Goal: Task Accomplishment & Management: Manage account settings

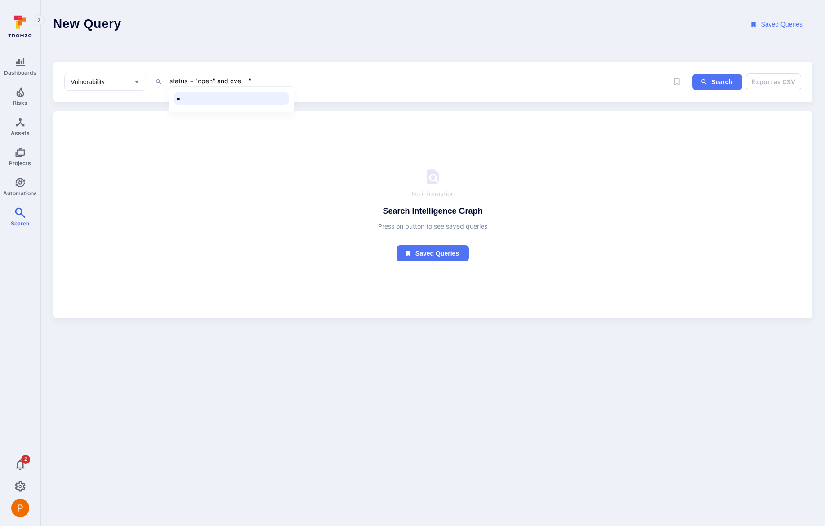
paste textarea "CVE-2021-4034"
drag, startPoint x: 313, startPoint y: 81, endPoint x: 163, endPoint y: 83, distance: 150.2
click at [163, 83] on div "status ~ "open" and cve = "CVE-2021-4034" x" at bounding box center [404, 81] width 499 height 13
type textarea "status ~ "open" and cve = "CVE-2021-4034""
click at [714, 80] on button "Search" at bounding box center [718, 82] width 50 height 17
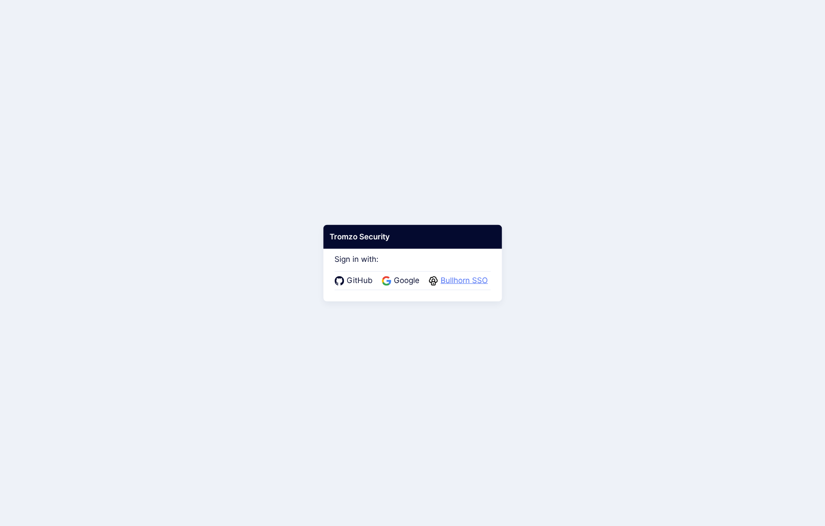
click at [457, 278] on span "Bullhorn SSO" at bounding box center [464, 281] width 53 height 12
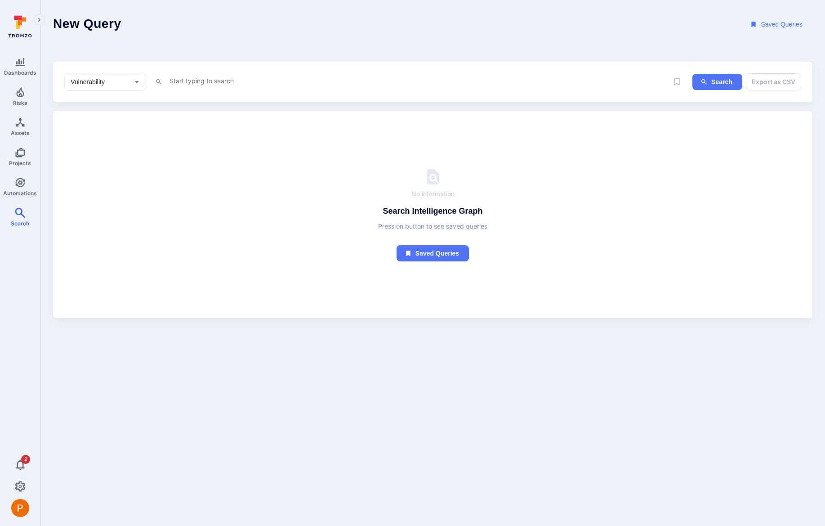
click at [239, 85] on textarea "Intelligence Graph search area" at bounding box center [411, 80] width 485 height 11
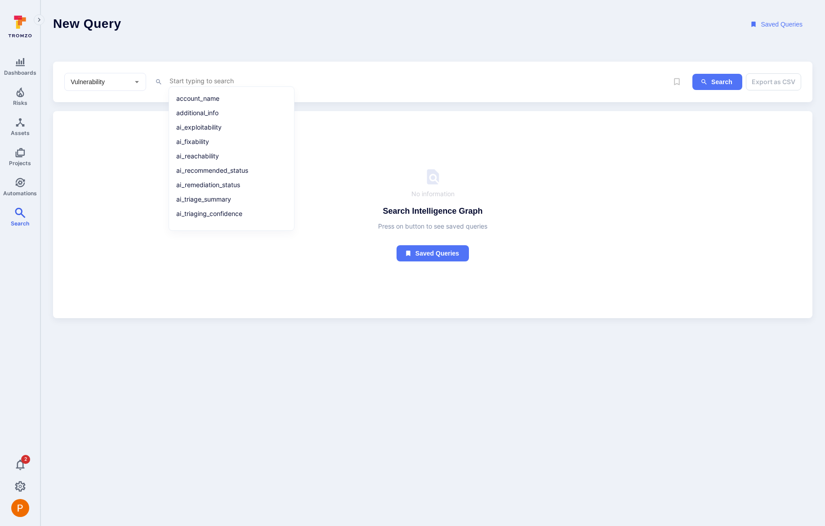
paste textarea "status ~ "open" and cve = "CVE-2021-4034""
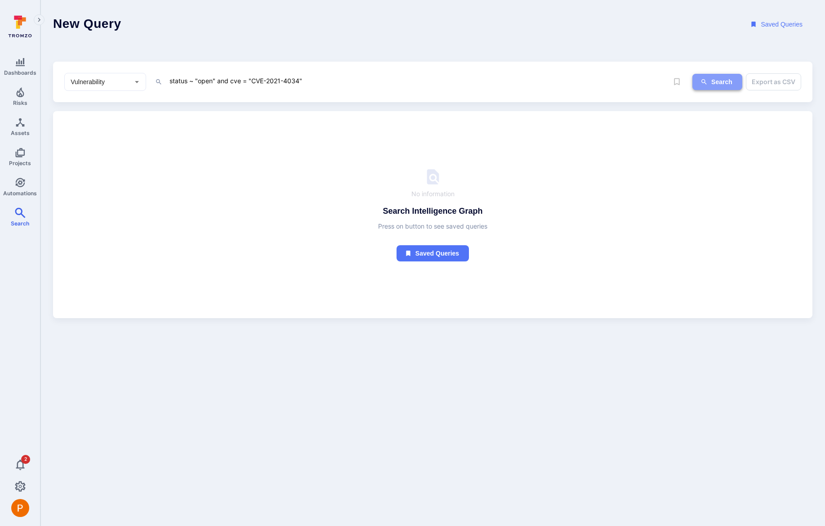
click at [718, 82] on button "Search" at bounding box center [718, 82] width 50 height 17
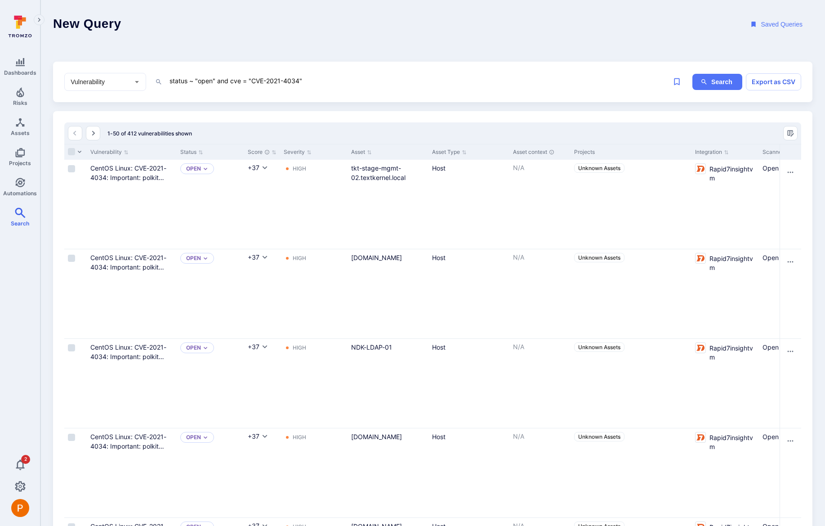
click at [324, 84] on textarea "status ~ "open" and cve = "CVE-2021-4034"" at bounding box center [411, 80] width 485 height 11
click at [238, 100] on li "=" at bounding box center [232, 98] width 114 height 13
click at [238, 100] on li "None" at bounding box center [232, 97] width 114 height 13
type textarea "status ~ "open" and cve = "CVE-2021-4034" and project = None"
click at [714, 83] on button "Search" at bounding box center [718, 82] width 50 height 17
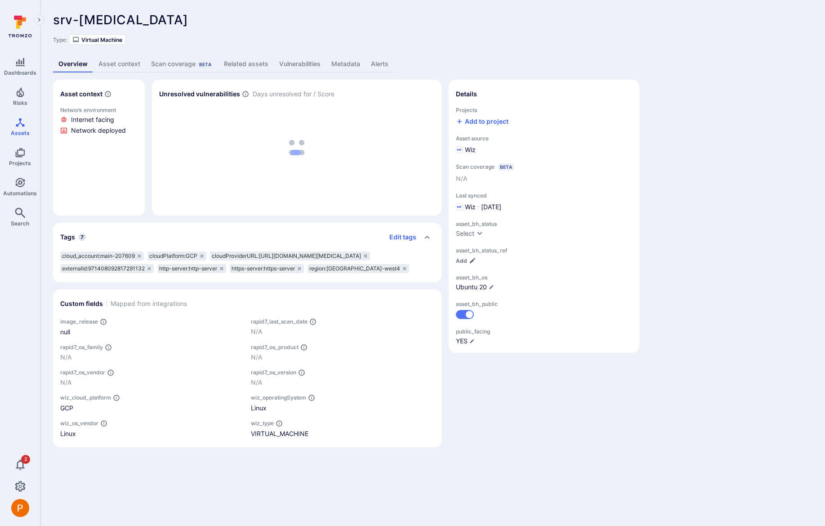
click at [347, 65] on link "Metadata" at bounding box center [346, 64] width 40 height 17
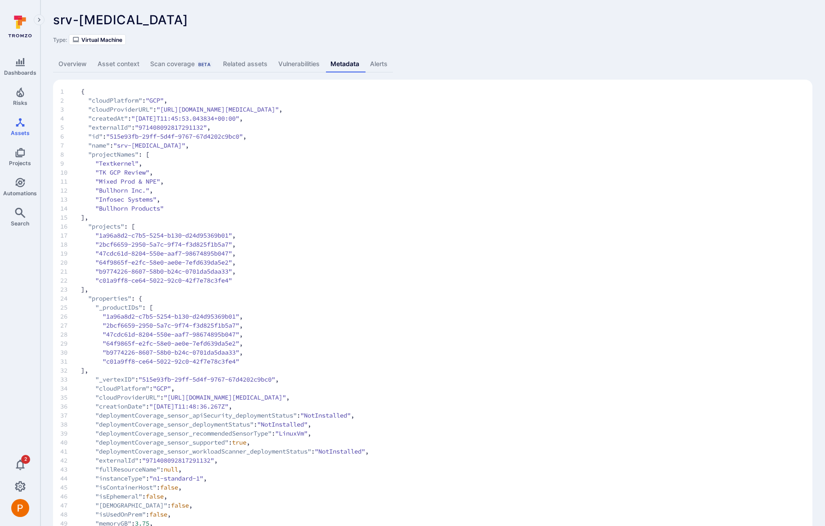
click at [81, 68] on link "Overview" at bounding box center [72, 64] width 39 height 17
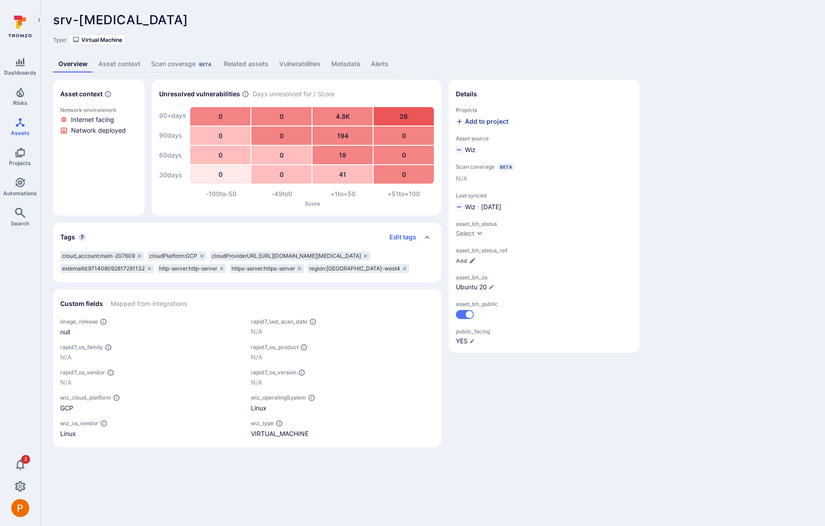
click at [471, 117] on div "Add to project" at bounding box center [482, 121] width 53 height 9
type input "text"
click at [519, 207] on label "TextKernel Prod" at bounding box center [511, 207] width 98 height 11
click at [558, 207] on input "TextKernel Prod" at bounding box center [558, 207] width 0 height 0
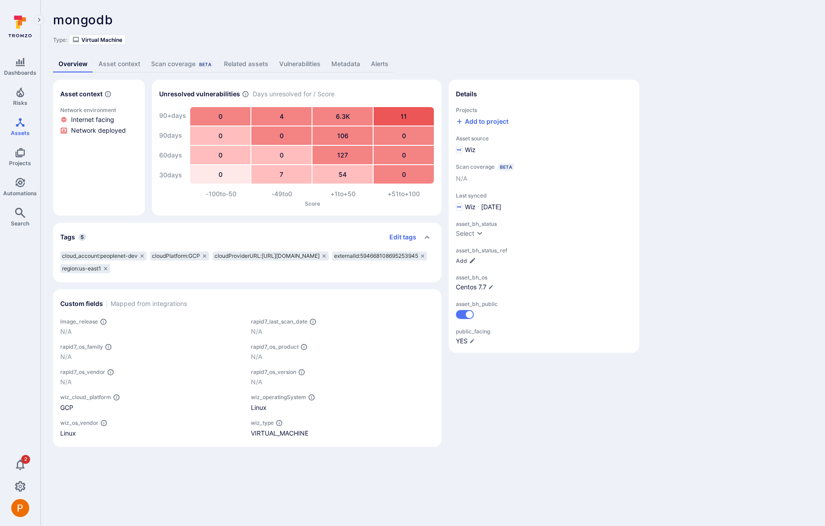
click at [352, 63] on link "Metadata" at bounding box center [346, 64] width 40 height 17
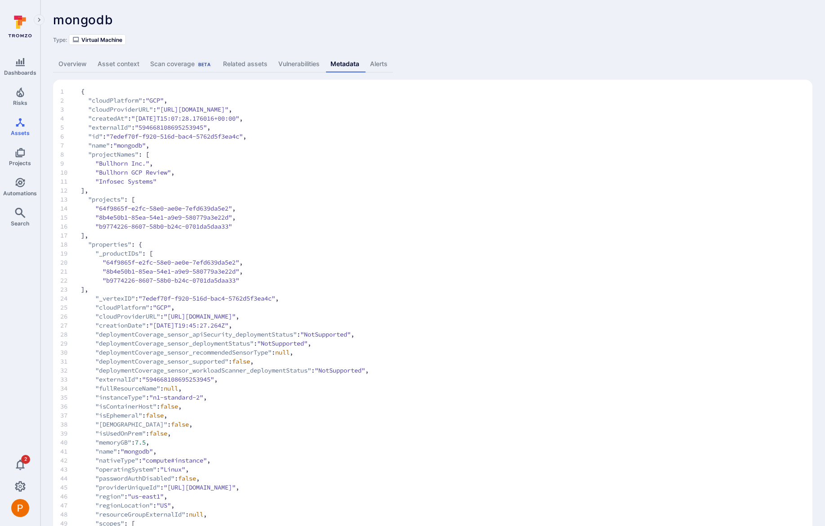
click at [72, 64] on link "Overview" at bounding box center [72, 64] width 39 height 17
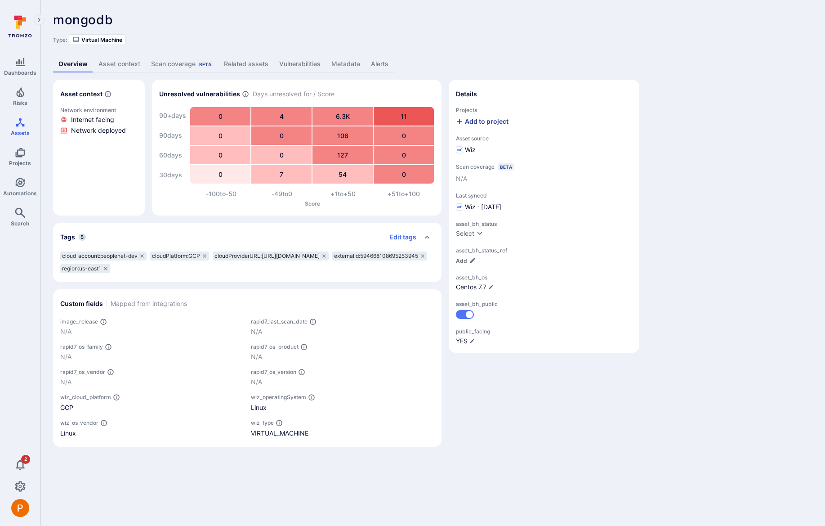
click at [500, 124] on div "Add to project" at bounding box center [482, 121] width 53 height 9
type input "unkn"
click at [506, 158] on div "Unknown Assets" at bounding box center [488, 156] width 49 height 9
click at [558, 157] on input "Unknown Assets" at bounding box center [558, 157] width 0 height 0
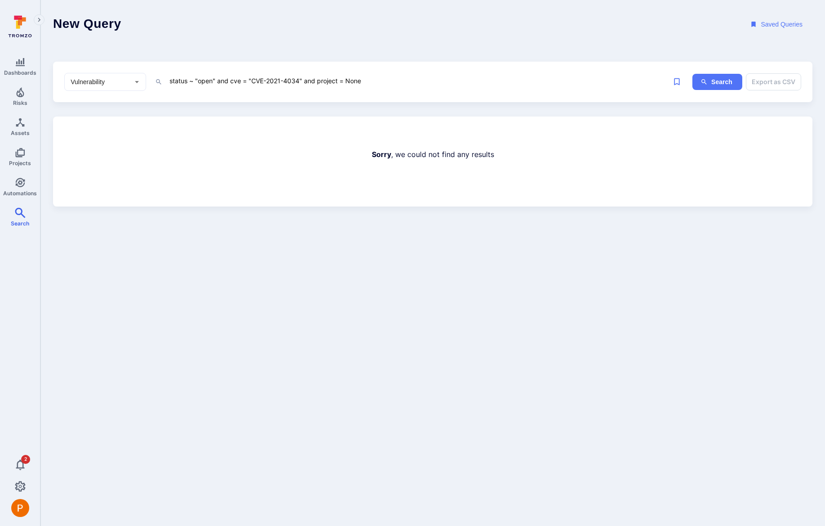
drag, startPoint x: 304, startPoint y: 81, endPoint x: 365, endPoint y: 82, distance: 61.2
click at [365, 82] on textarea "status ~ "open" and cve = "CVE-2021-4034" and project = None" at bounding box center [411, 80] width 485 height 11
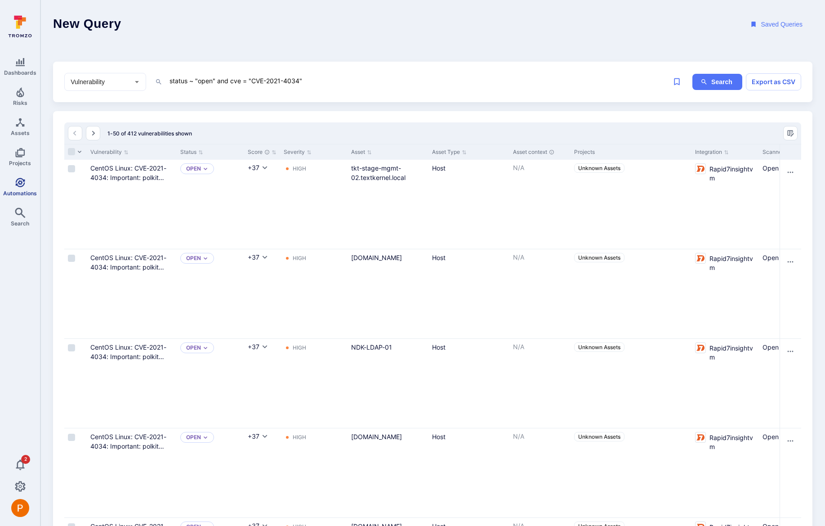
type textarea "status ~ "open" and cve = "CVE-2021-4034""
click at [69, 149] on input "Select all rows" at bounding box center [71, 151] width 7 height 7
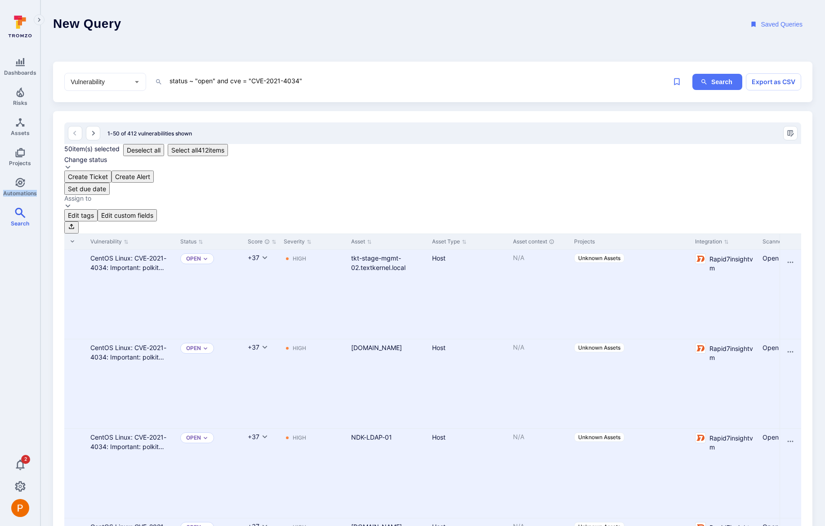
click at [174, 153] on button "Select all 412 items" at bounding box center [198, 150] width 60 height 12
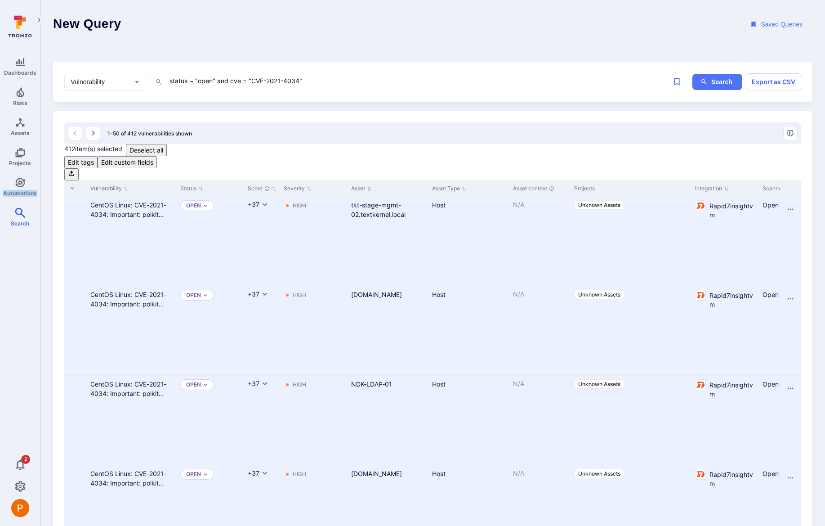
click at [94, 157] on div "Edit tags" at bounding box center [81, 161] width 26 height 9
type input "ticket-list"
checkbox input "true"
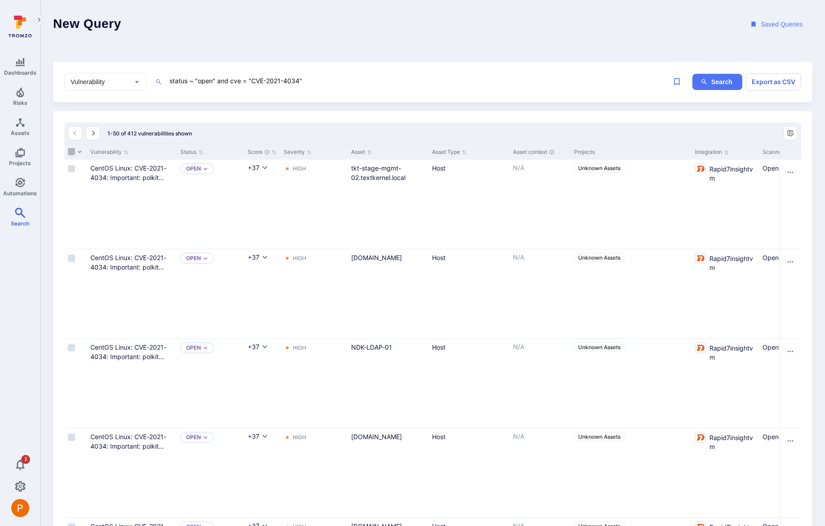
click at [72, 152] on input "Select all rows" at bounding box center [71, 151] width 7 height 7
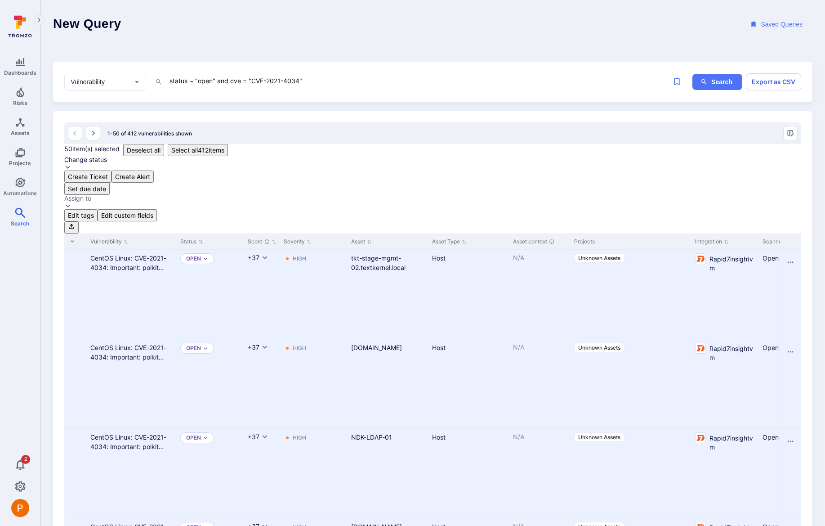
click at [107, 156] on div "Change status" at bounding box center [85, 159] width 43 height 7
click at [527, 187] on span "Triaged" at bounding box center [533, 185] width 24 height 7
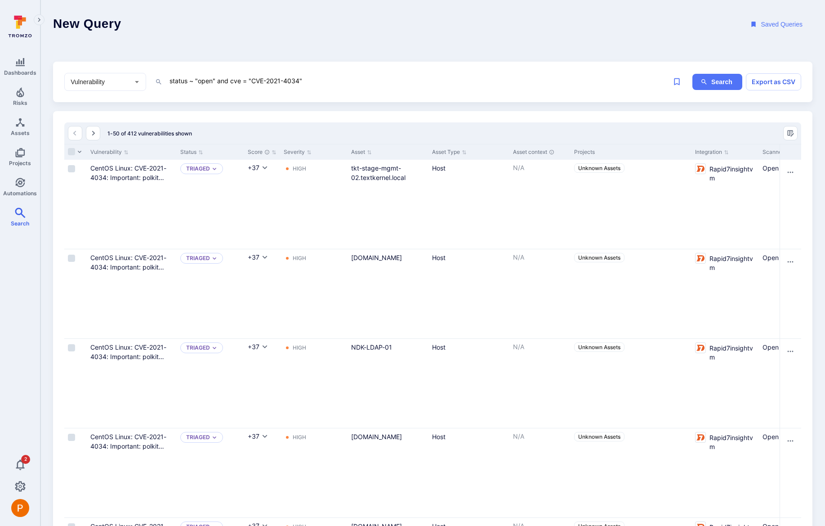
click at [350, 77] on textarea "status ~ "open" and cve = "CVE-2021-4034"" at bounding box center [411, 80] width 485 height 11
click at [713, 85] on button "Search" at bounding box center [718, 82] width 50 height 17
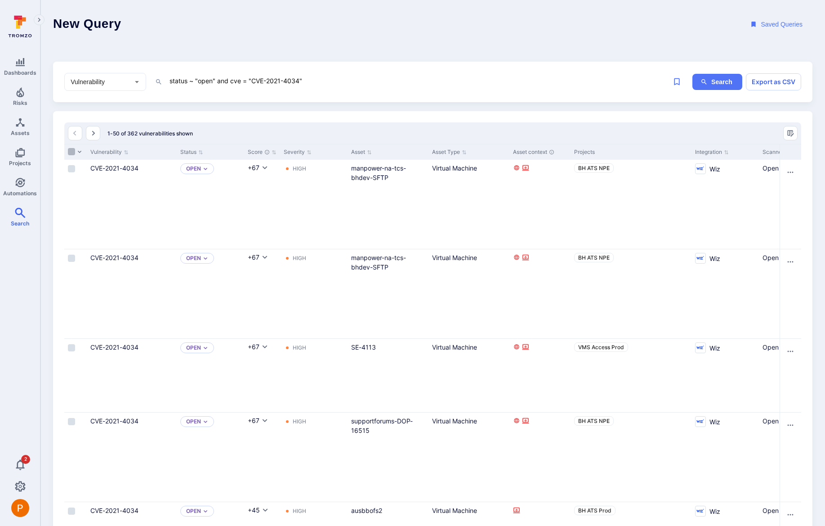
click at [72, 152] on input "Select all rows" at bounding box center [71, 151] width 7 height 7
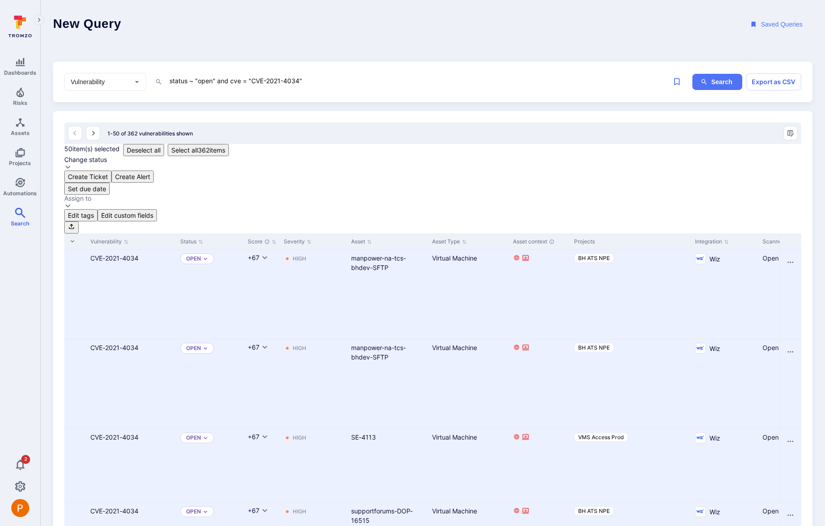
click at [107, 156] on div "Change status" at bounding box center [85, 159] width 43 height 7
click at [526, 186] on span "Triaged" at bounding box center [533, 185] width 24 height 7
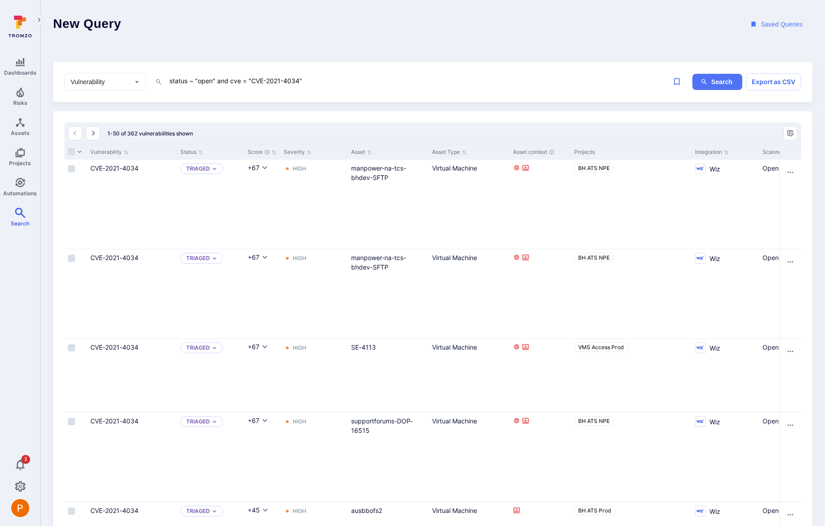
click at [373, 81] on textarea "status ~ "open" and cve = "CVE-2021-4034"" at bounding box center [411, 80] width 485 height 11
click at [710, 82] on button "Search" at bounding box center [718, 82] width 50 height 17
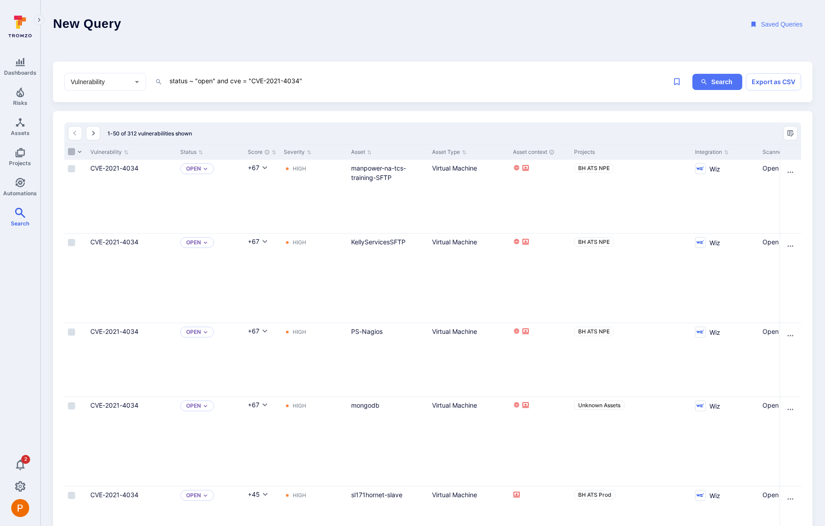
click at [70, 152] on input "Select all rows" at bounding box center [71, 151] width 7 height 7
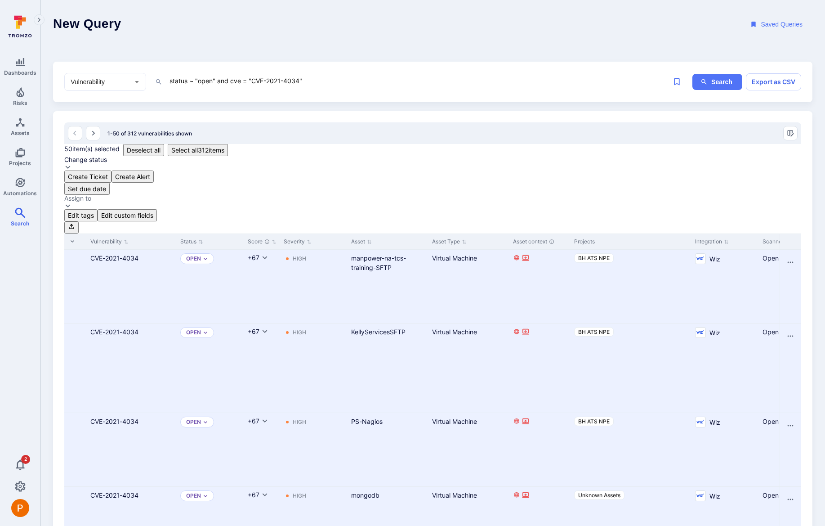
click at [107, 156] on div "Change status" at bounding box center [85, 159] width 43 height 7
click at [528, 186] on span "Triaged" at bounding box center [533, 185] width 24 height 7
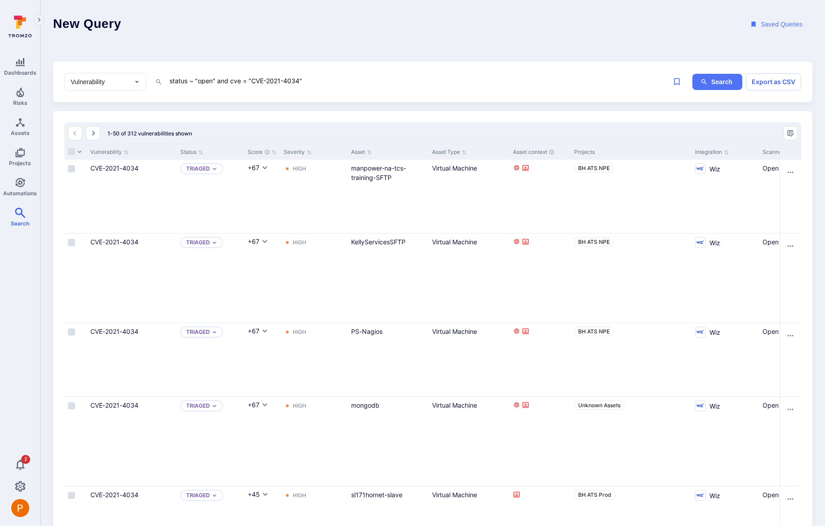
click at [325, 80] on textarea "status ~ "open" and cve = "CVE-2021-4034"" at bounding box center [411, 80] width 485 height 11
click at [711, 83] on button "Search" at bounding box center [718, 82] width 50 height 17
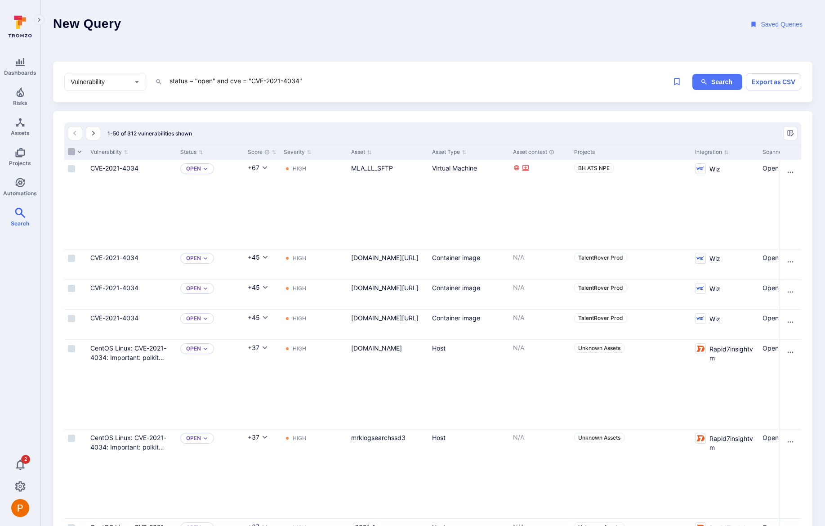
click at [70, 149] on input "Select all rows" at bounding box center [71, 151] width 7 height 7
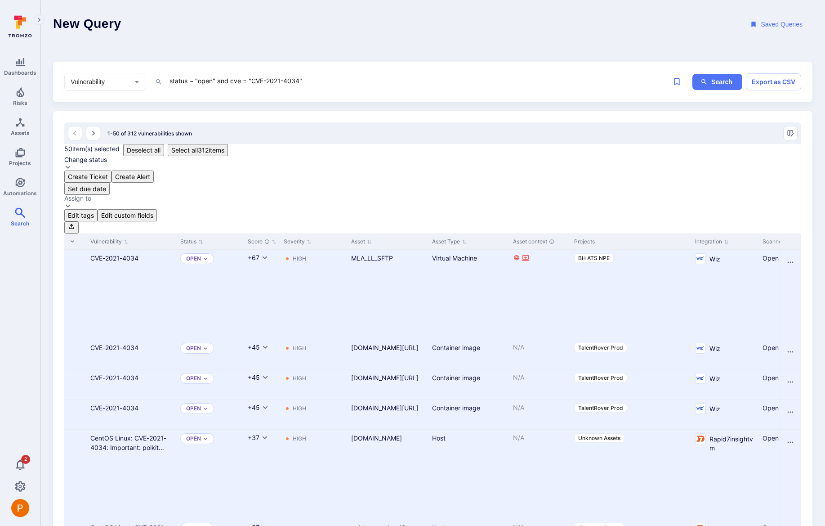
click at [107, 156] on div "Change status" at bounding box center [85, 159] width 43 height 7
click at [521, 189] on span "Triaged" at bounding box center [533, 185] width 24 height 7
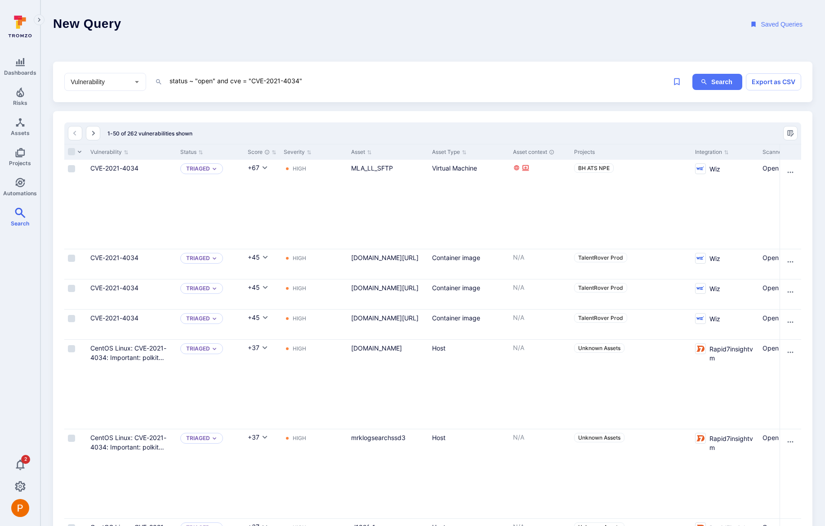
click at [317, 77] on textarea "status ~ "open" and cve = "CVE-2021-4034"" at bounding box center [411, 80] width 485 height 11
click at [734, 82] on button "Search" at bounding box center [718, 82] width 50 height 17
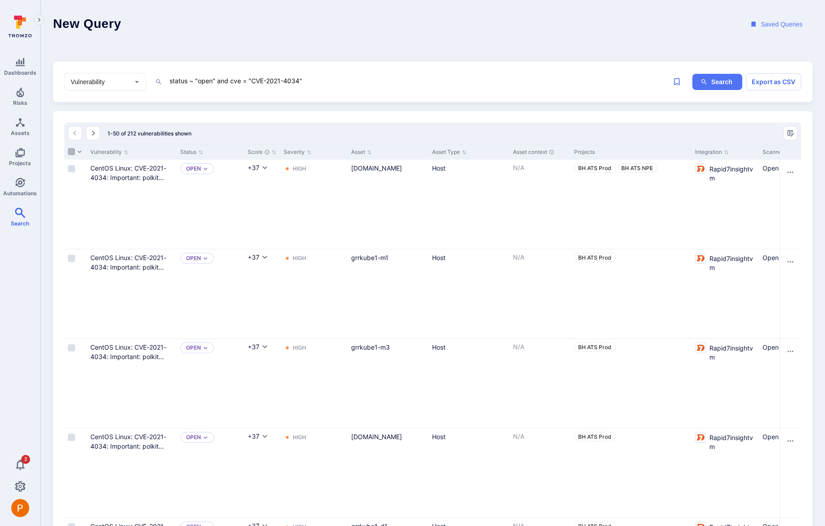
click at [68, 152] on input "Select all rows" at bounding box center [71, 151] width 7 height 7
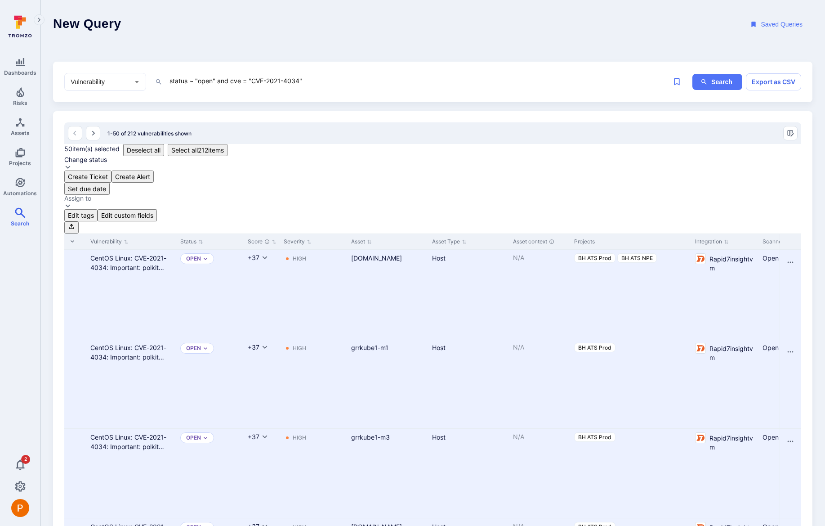
click at [107, 156] on div "Change status" at bounding box center [85, 159] width 43 height 7
click at [522, 185] on span "Triaged" at bounding box center [533, 185] width 24 height 7
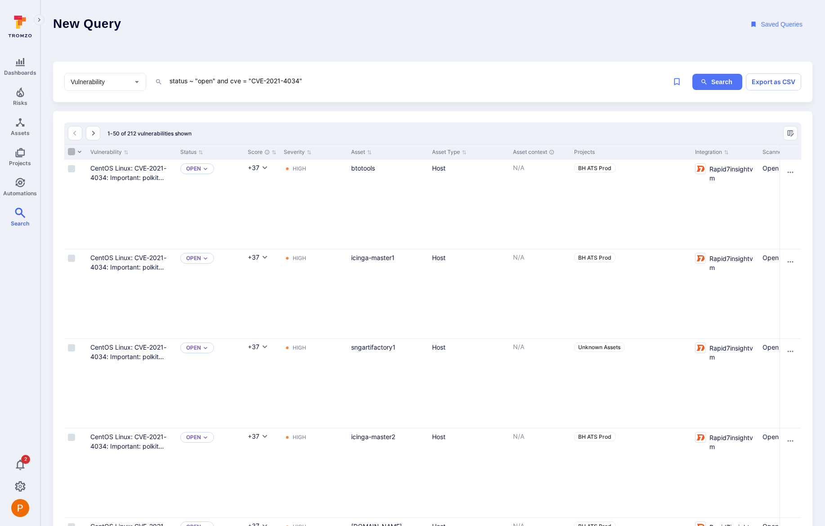
click at [72, 152] on input "Select all rows" at bounding box center [71, 151] width 7 height 7
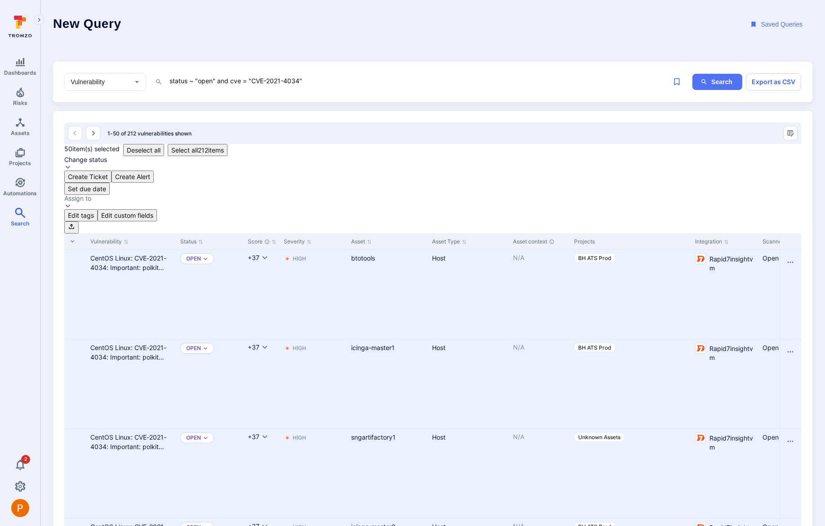
click at [107, 156] on div "Change status" at bounding box center [85, 159] width 43 height 7
click at [529, 189] on div "Triaged" at bounding box center [551, 184] width 60 height 9
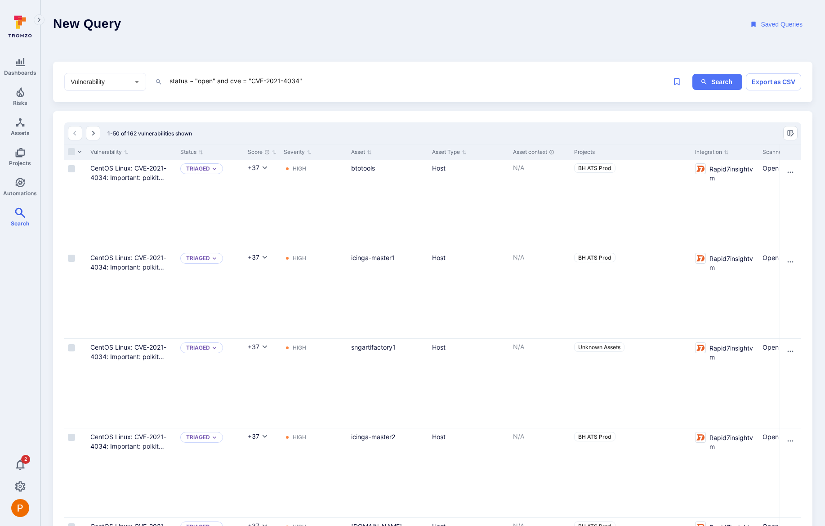
click at [318, 81] on textarea "status ~ "open" and cve = "CVE-2021-4034"" at bounding box center [411, 80] width 485 height 11
click at [724, 81] on button "Search" at bounding box center [718, 82] width 50 height 17
click at [70, 154] on input "Select all rows" at bounding box center [71, 151] width 7 height 7
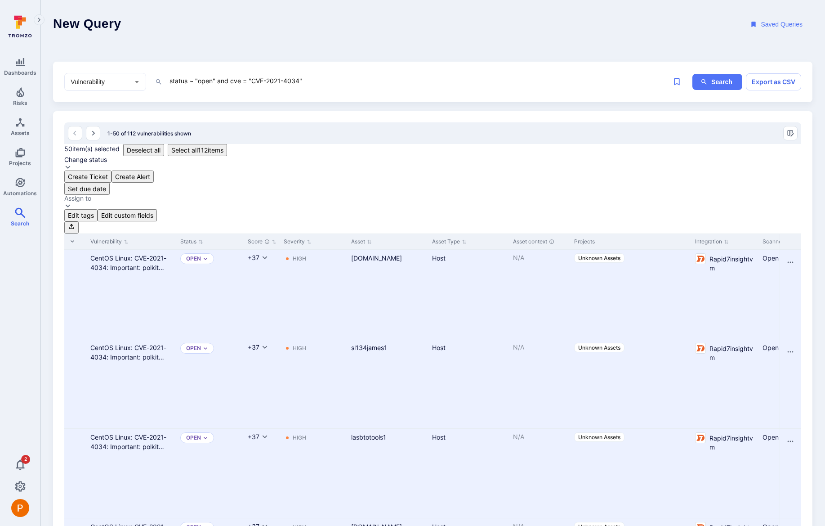
click at [107, 156] on div "Change status" at bounding box center [85, 159] width 43 height 7
click at [529, 190] on div "Triaged" at bounding box center [551, 184] width 60 height 9
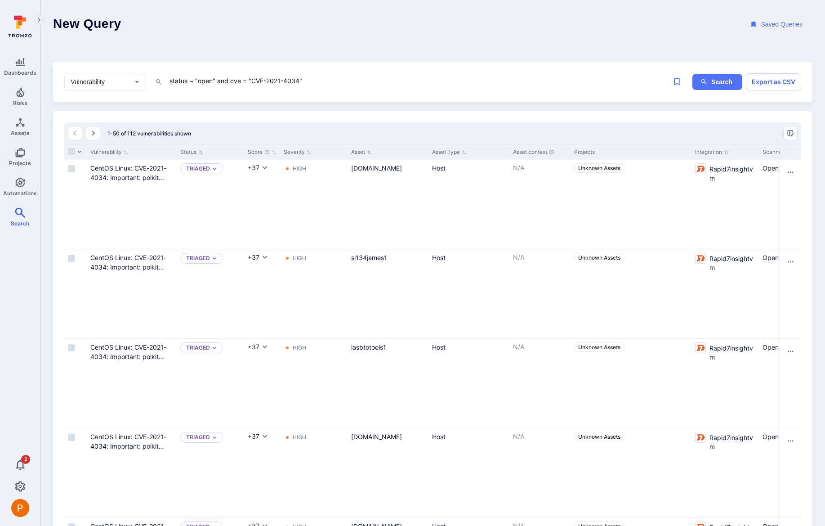
click at [327, 82] on textarea "status ~ "open" and cve = "CVE-2021-4034"" at bounding box center [411, 80] width 485 height 11
click at [719, 84] on button "Search" at bounding box center [718, 82] width 50 height 17
click at [73, 151] on input "Select all rows" at bounding box center [71, 151] width 7 height 7
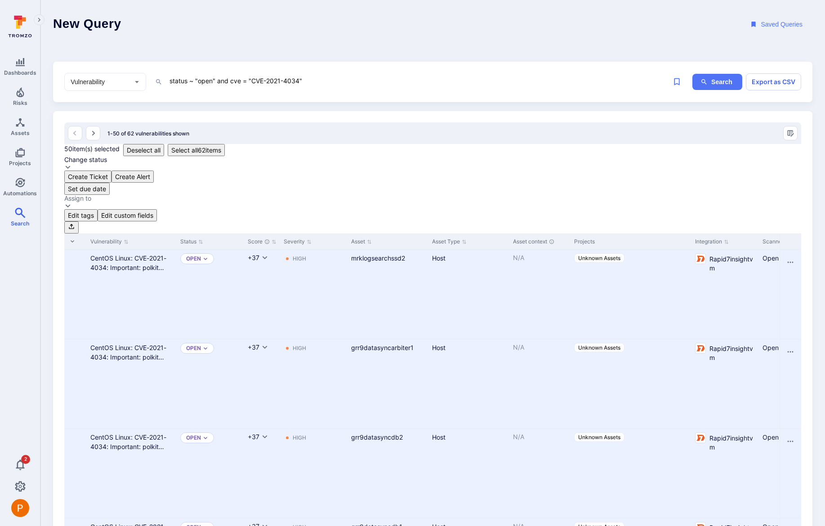
click at [107, 156] on div "Change status" at bounding box center [85, 159] width 43 height 7
click at [521, 184] on span "Triaged" at bounding box center [533, 185] width 24 height 7
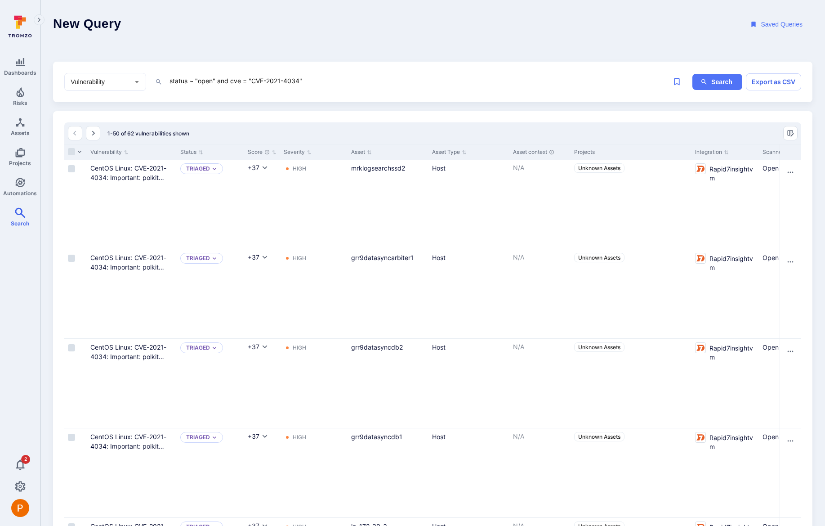
click at [321, 84] on textarea "status ~ "open" and cve = "CVE-2021-4034"" at bounding box center [411, 80] width 485 height 11
click at [715, 82] on button "Search" at bounding box center [718, 82] width 50 height 17
click at [72, 152] on input "Select all rows" at bounding box center [71, 151] width 7 height 7
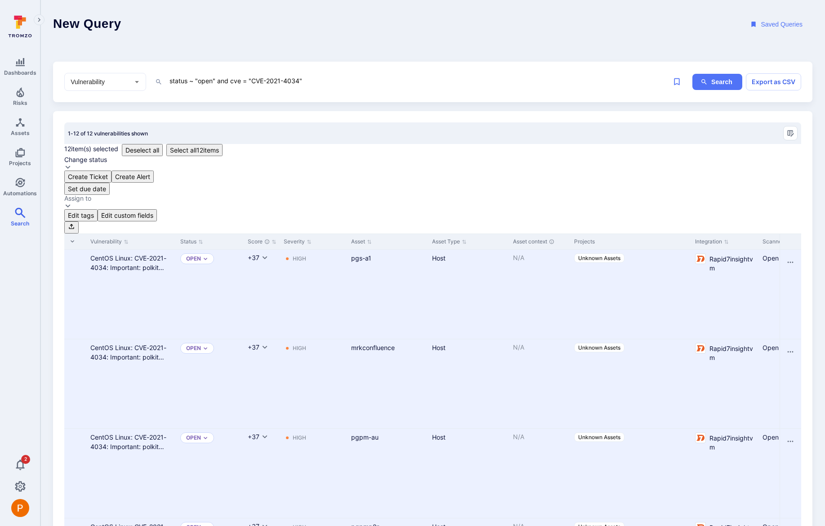
click at [107, 156] on div "Change status" at bounding box center [85, 159] width 43 height 7
click at [521, 185] on span "Triaged" at bounding box center [533, 185] width 24 height 7
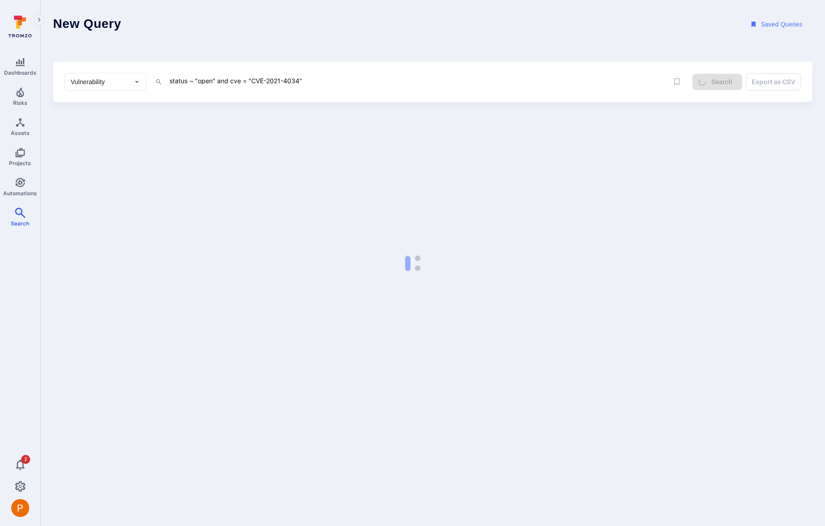
click at [319, 83] on textarea "status ~ "open" and cve = "CVE-2021-4034"" at bounding box center [411, 80] width 485 height 11
drag, startPoint x: 213, startPoint y: 81, endPoint x: 197, endPoint y: 81, distance: 15.3
click at [197, 81] on textarea "status ~ "open" and cve = "CVE-2021-4034"" at bounding box center [411, 80] width 485 height 11
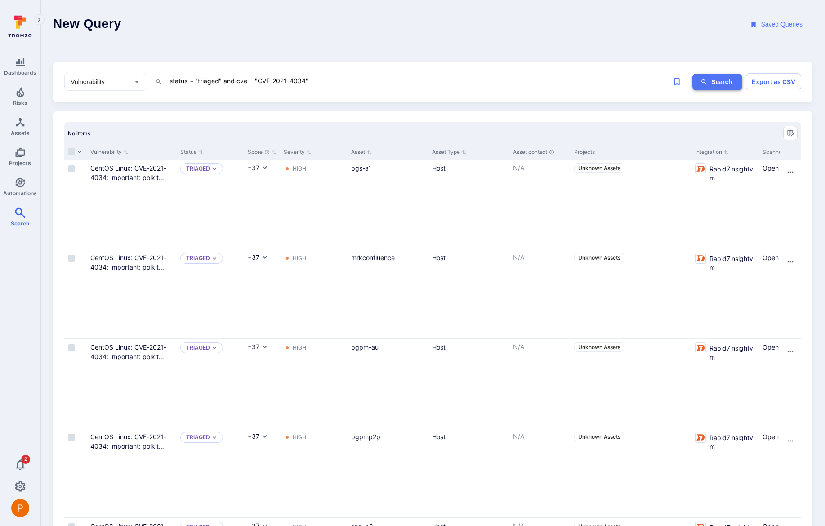
type textarea "status ~ "triaged" and cve = "CVE-2021-4034""
click at [714, 85] on button "Search" at bounding box center [718, 82] width 50 height 17
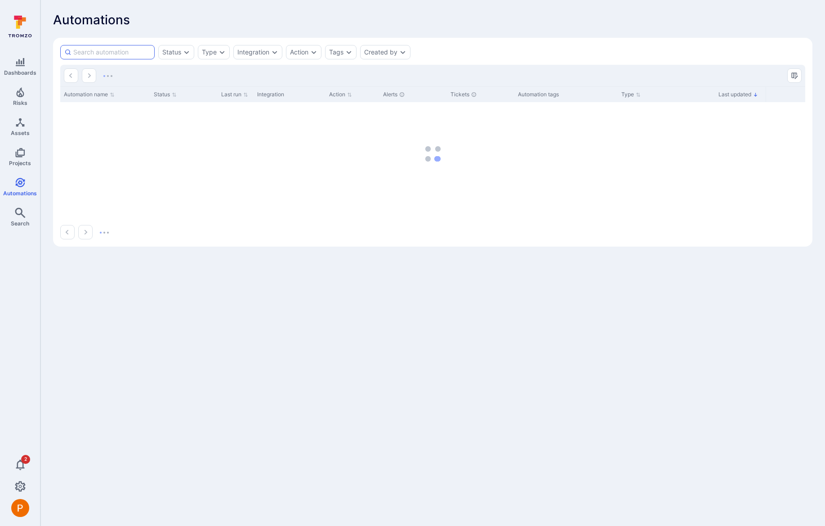
click at [114, 49] on input at bounding box center [111, 52] width 77 height 9
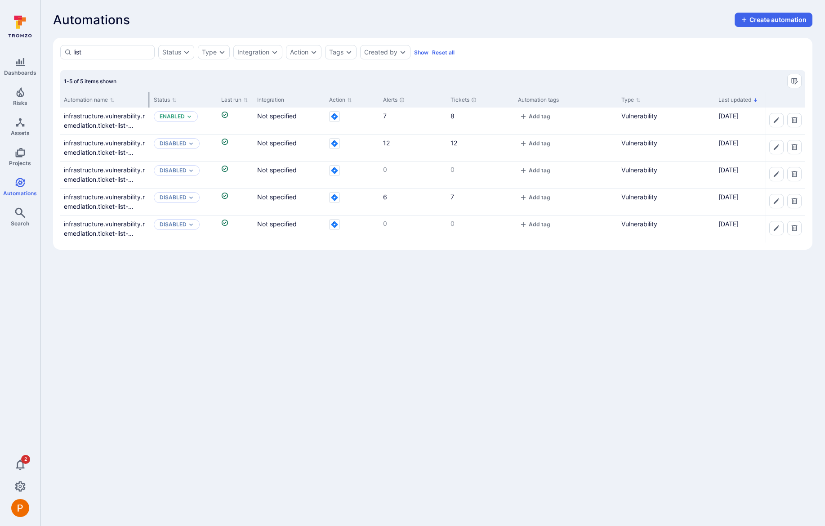
type input "list"
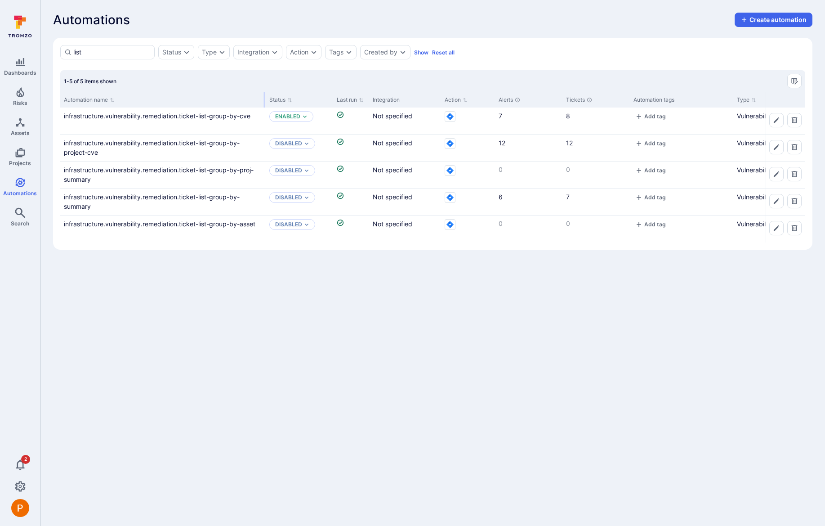
drag, startPoint x: 148, startPoint y: 96, endPoint x: 264, endPoint y: 94, distance: 115.6
click at [264, 94] on div at bounding box center [264, 99] width 1 height 15
click at [294, 118] on p "Enabled" at bounding box center [287, 116] width 25 height 7
click at [297, 153] on span "Disabled" at bounding box center [290, 152] width 27 height 7
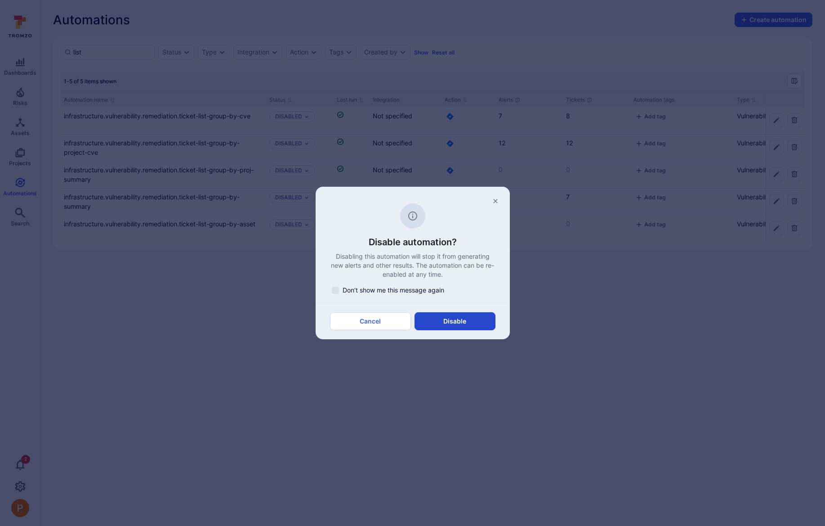
click at [466, 316] on button "Disable" at bounding box center [455, 321] width 81 height 18
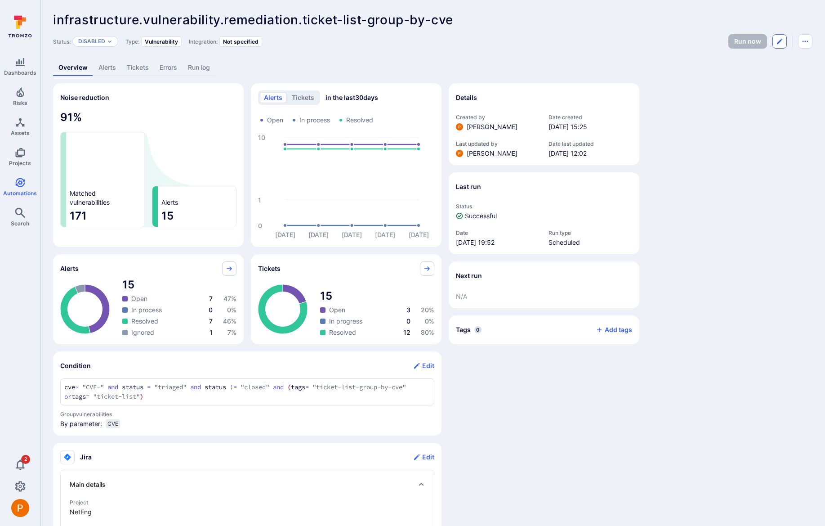
click at [781, 43] on icon "Edit automation" at bounding box center [779, 41] width 7 height 7
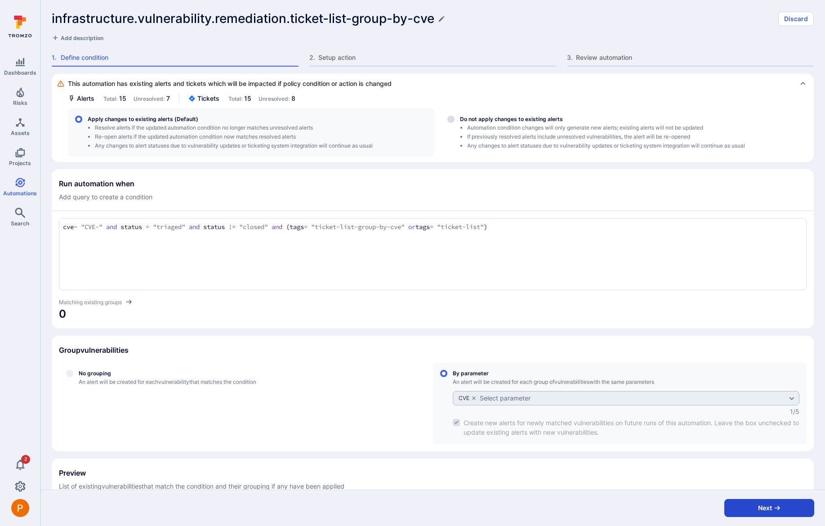
click at [762, 506] on button "Next" at bounding box center [770, 508] width 90 height 18
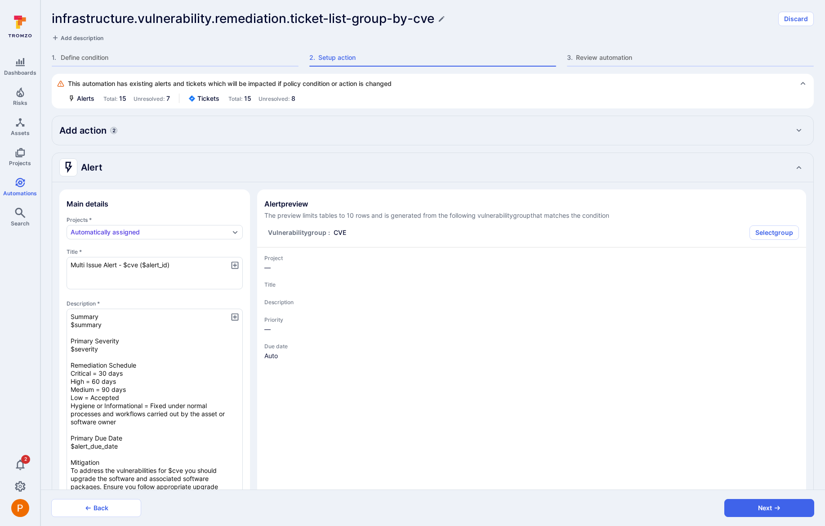
type textarea "x"
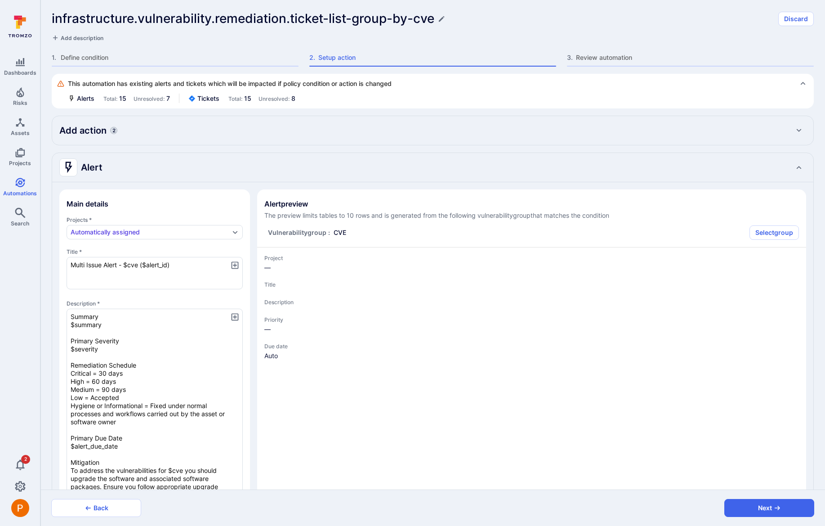
type textarea "x"
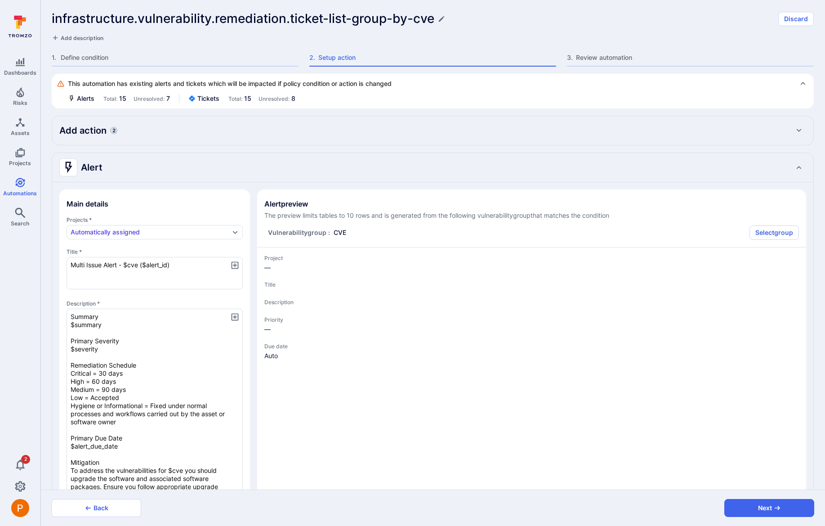
type textarea "x"
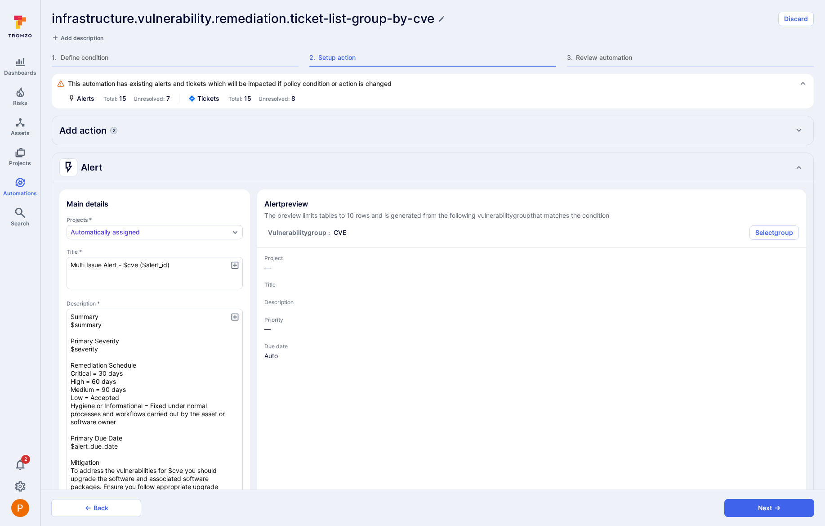
type textarea "x"
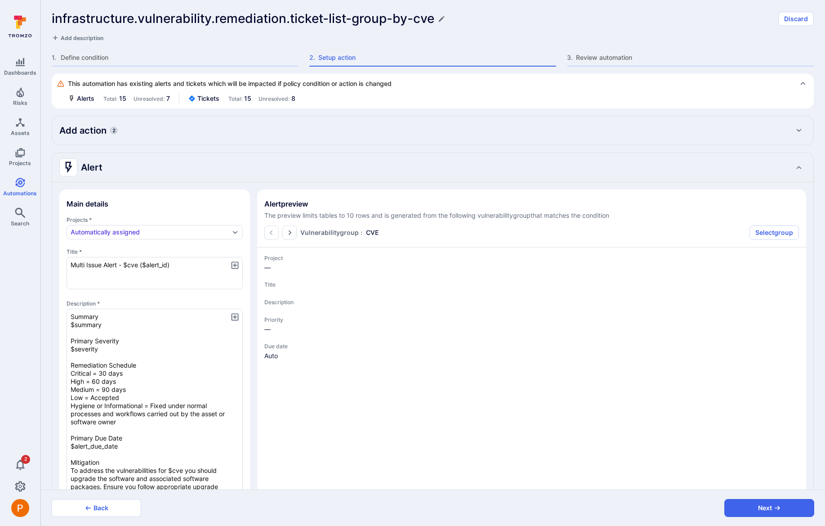
type textarea "x"
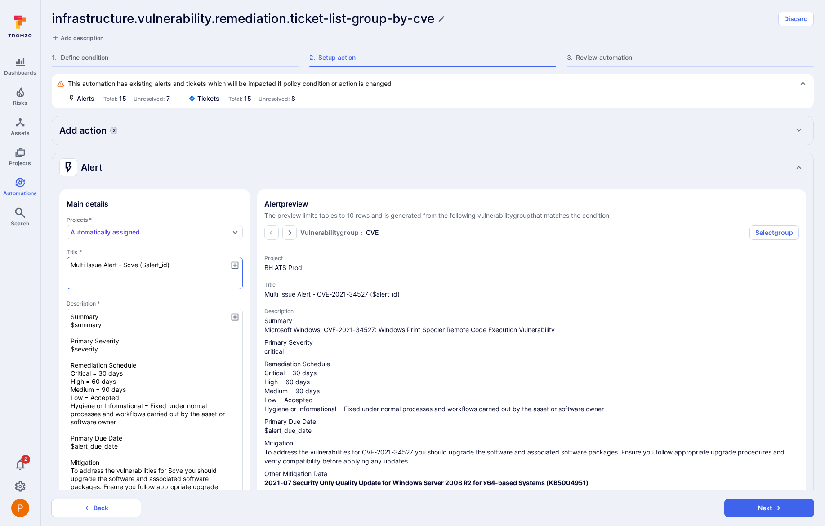
click at [94, 264] on textarea "Multi Issue Alert - $cve ($alert_id)" at bounding box center [155, 273] width 176 height 32
type textarea "Multi A Alert - $cve ($alert_id)"
type textarea "x"
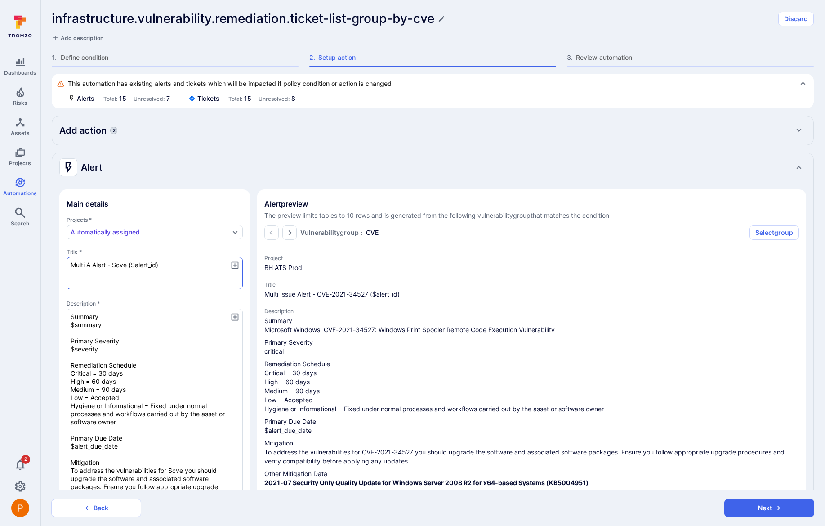
type textarea "Multi A Alert - $cve ($alert_id)"
type textarea "x"
type textarea "Multi As Alert - $cve ($alert_id)"
type textarea "x"
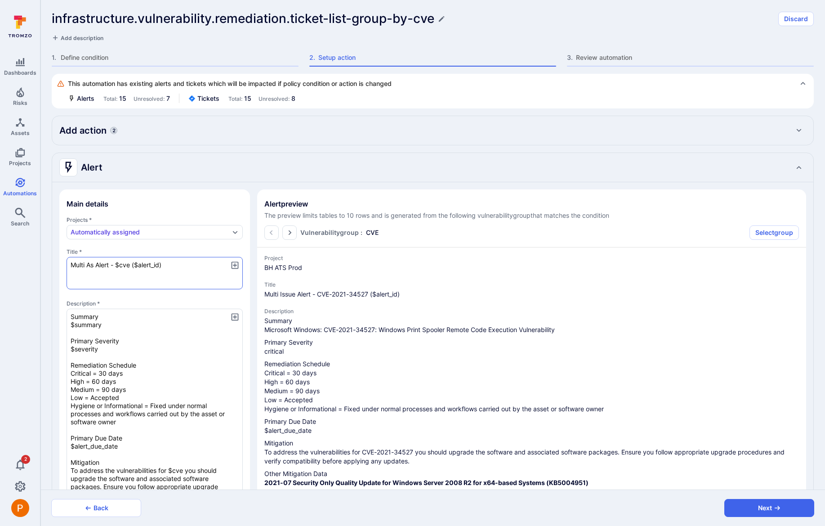
type textarea "x"
type textarea "Multi As Alert - $cve ($alert_id)"
type textarea "x"
type textarea "Multi Ass Alert - $cve ($alert_id)"
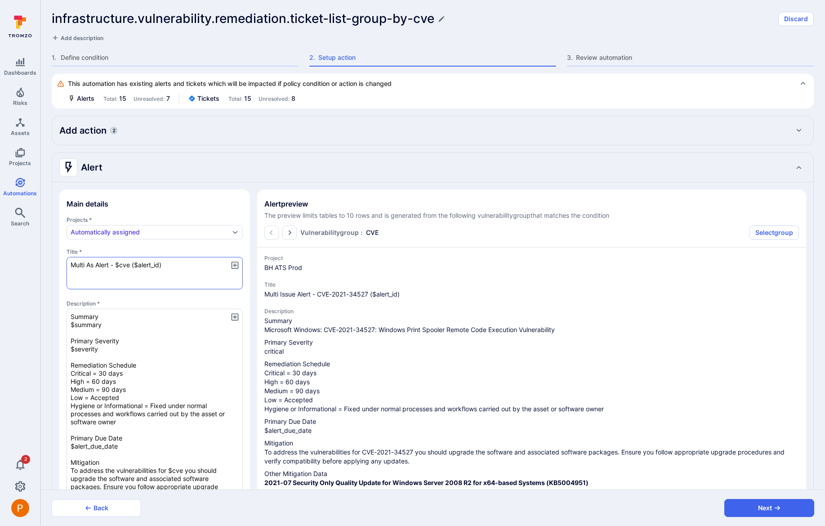
type textarea "x"
type textarea "Multi Ass Alert - $cve ($alert_id)"
type textarea "x"
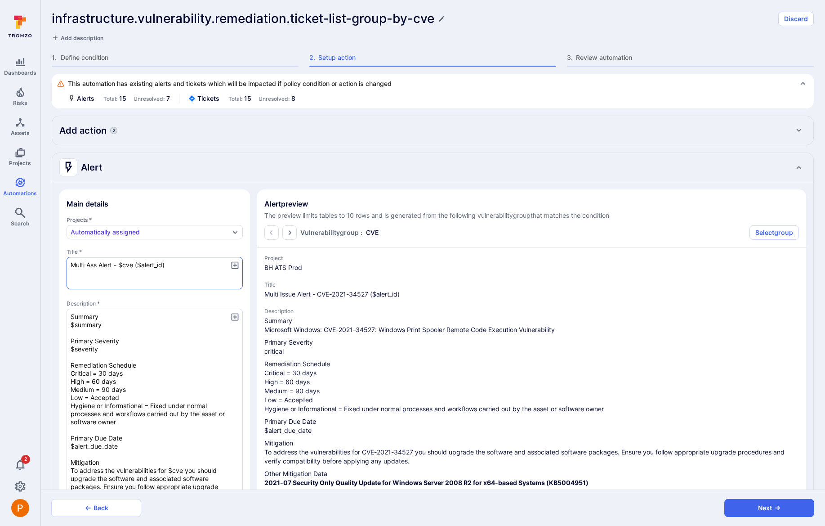
type textarea "Multi Asse Alert - $cve ($alert_id)"
type textarea "x"
type textarea "Multi Asse Alert - $cve ($alert_id)"
type textarea "x"
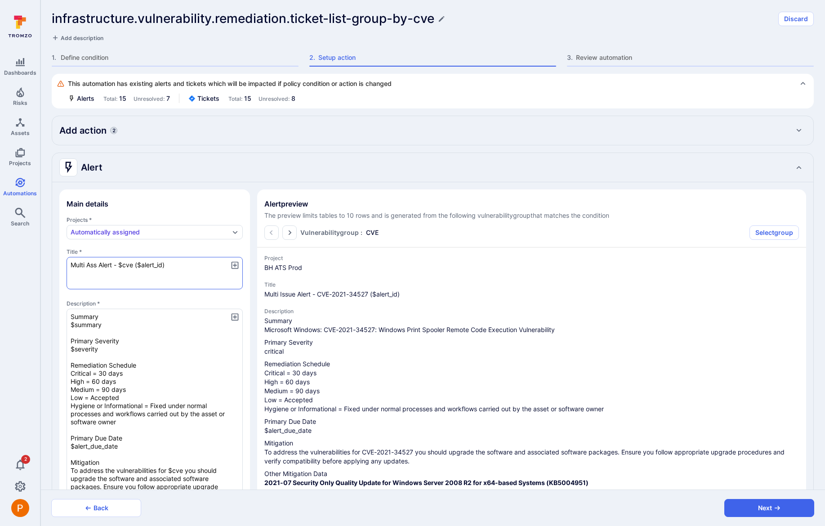
type textarea "x"
type textarea "Multi Asset Alert - $cve ($alert_id)"
type textarea "x"
type textarea "Multi Asset Alert - $cve ($alert_id)"
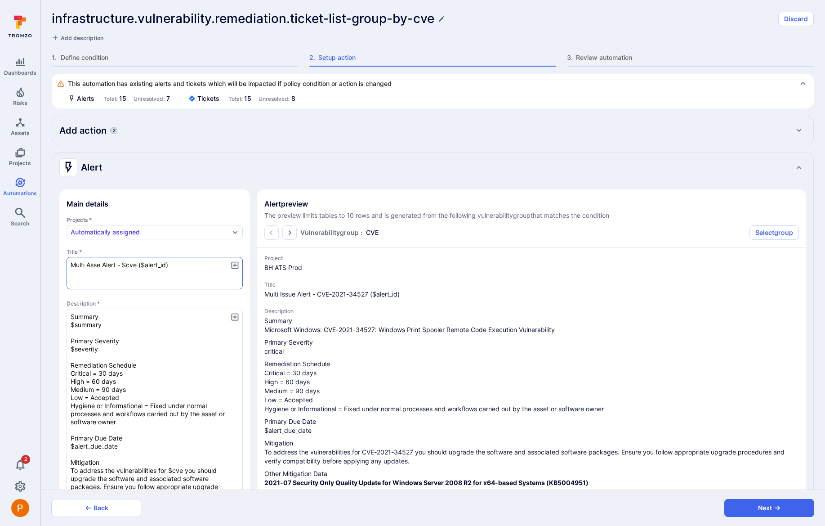
type textarea "x"
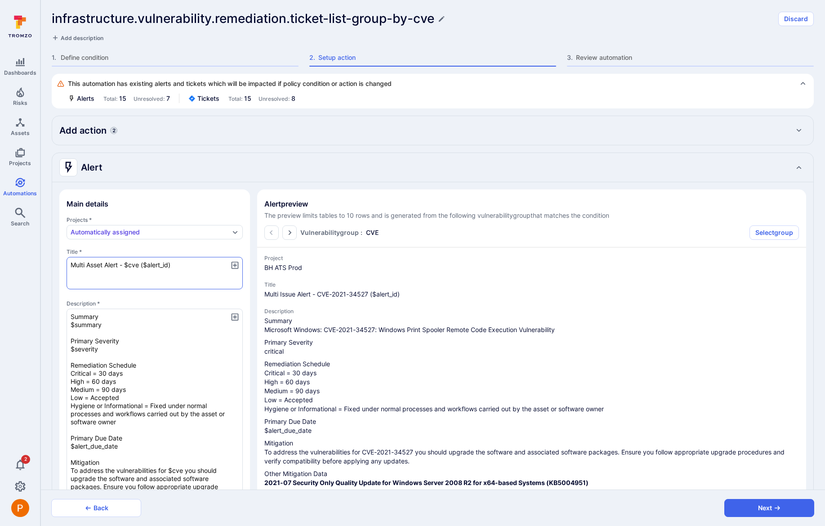
type textarea "x"
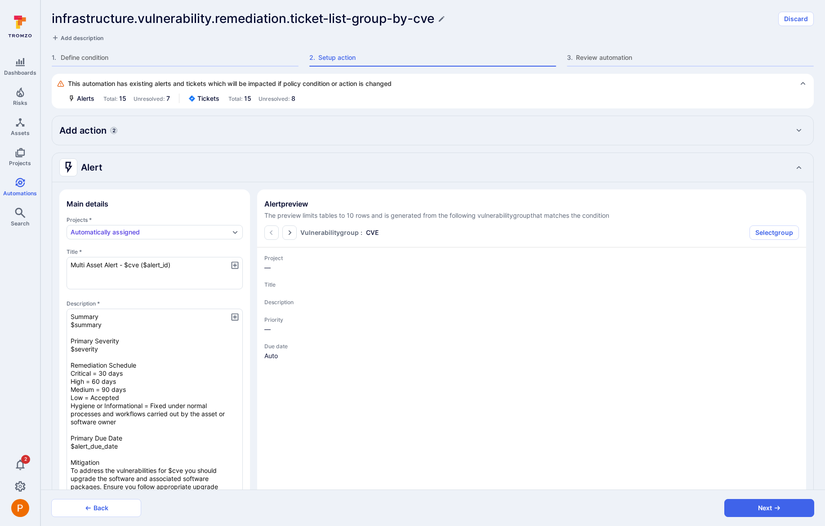
type textarea "x"
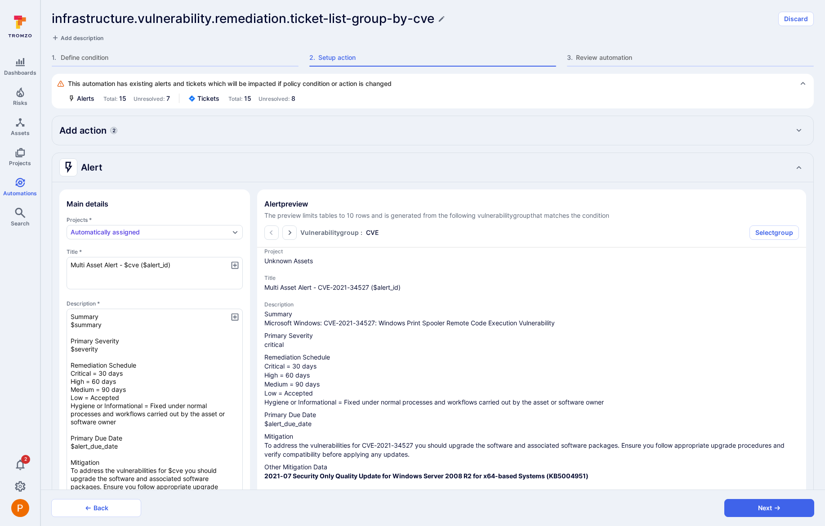
scroll to position [13, 0]
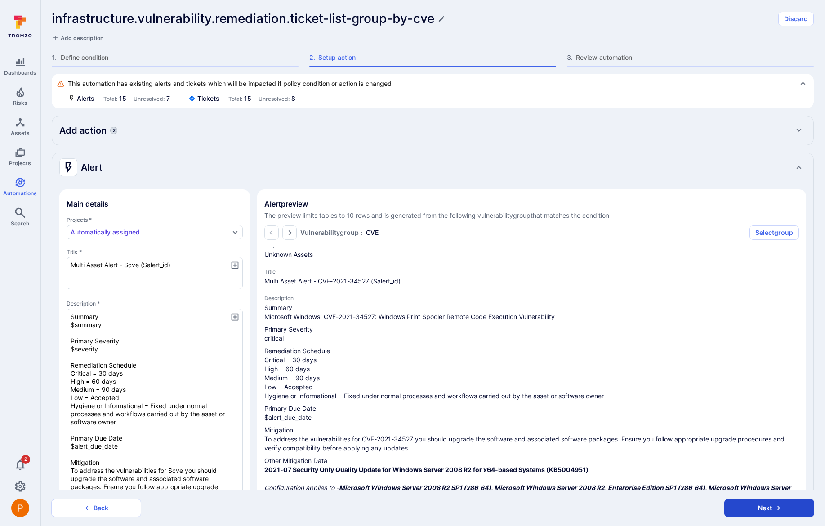
type textarea "Multi Asset Alert - $cve ($alert_id)"
click at [768, 510] on button "Next" at bounding box center [770, 508] width 90 height 18
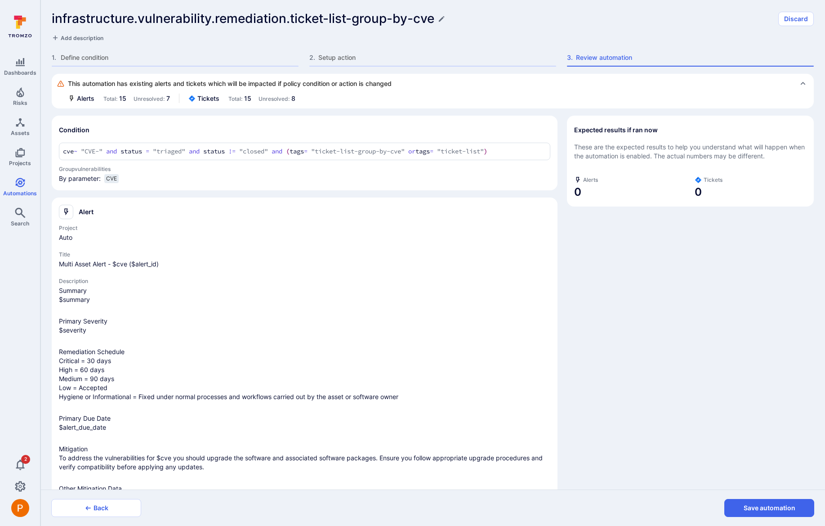
click at [768, 510] on button "Save automation" at bounding box center [770, 508] width 90 height 18
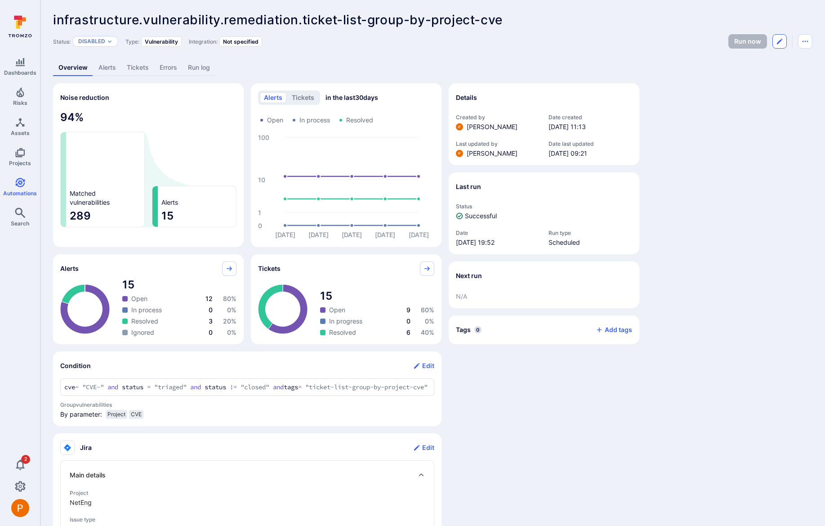
click at [778, 41] on icon "Edit automation" at bounding box center [779, 41] width 7 height 7
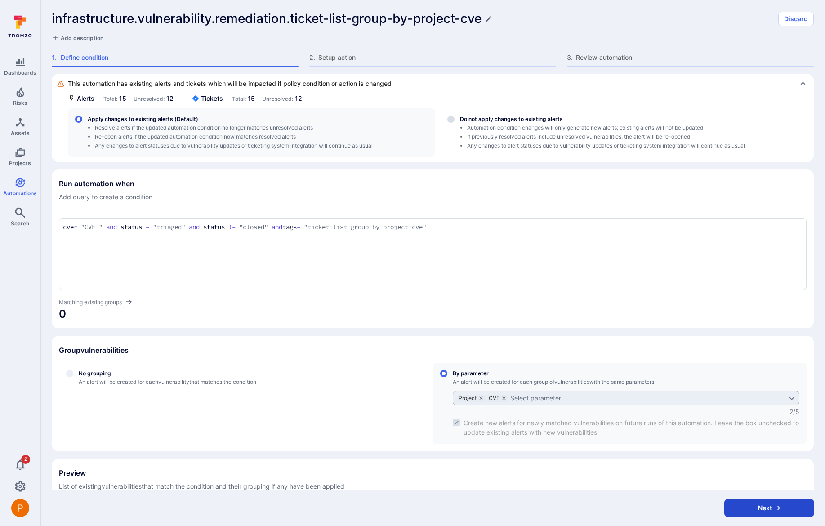
click at [766, 508] on button "Next" at bounding box center [770, 508] width 90 height 18
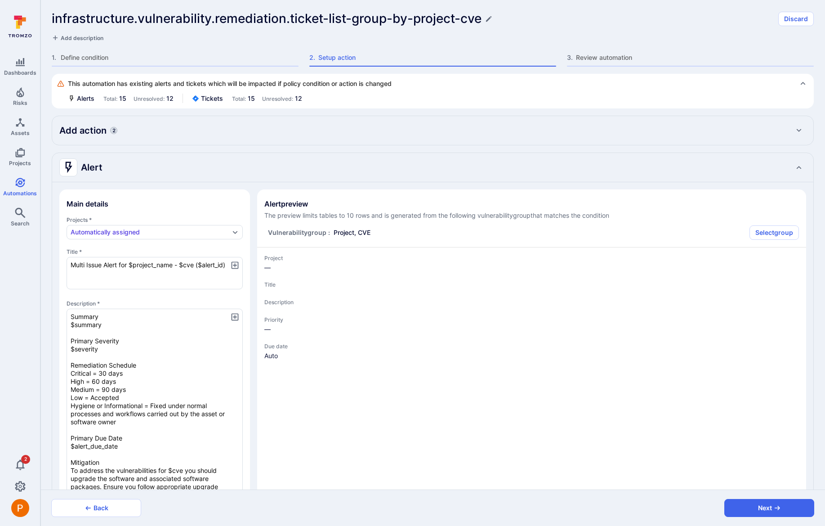
type textarea "x"
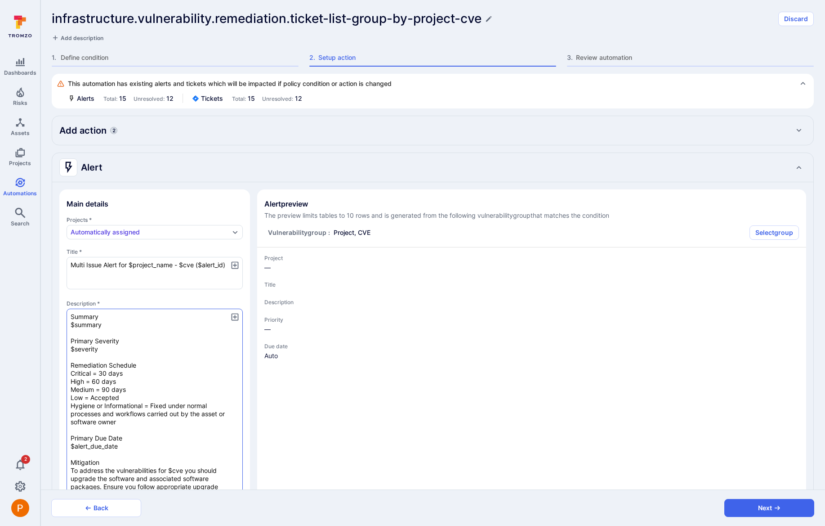
type textarea "x"
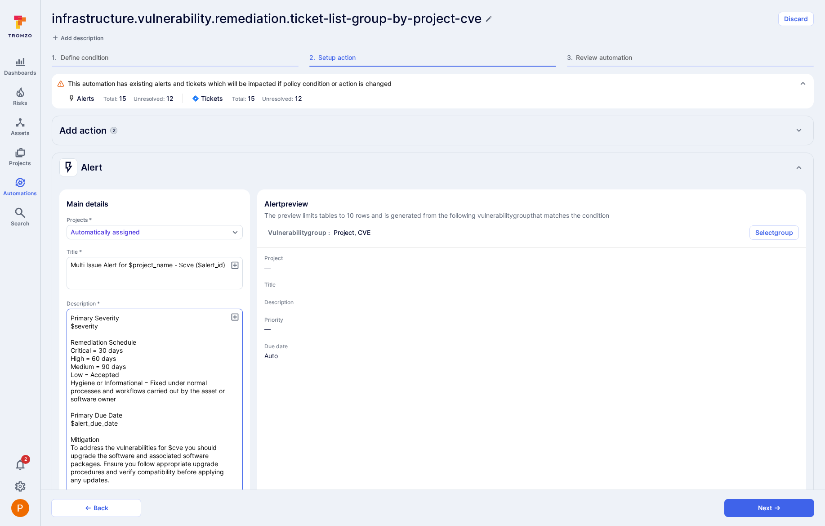
type textarea "x"
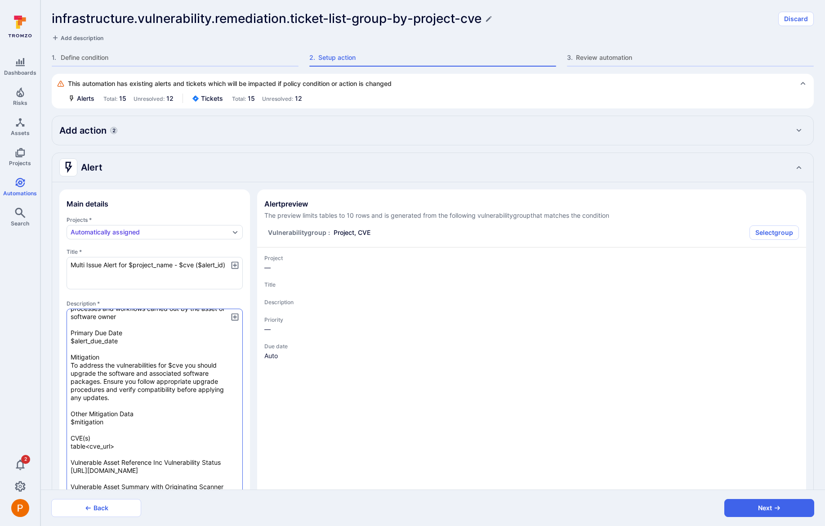
scroll to position [109, 0]
type textarea "x"
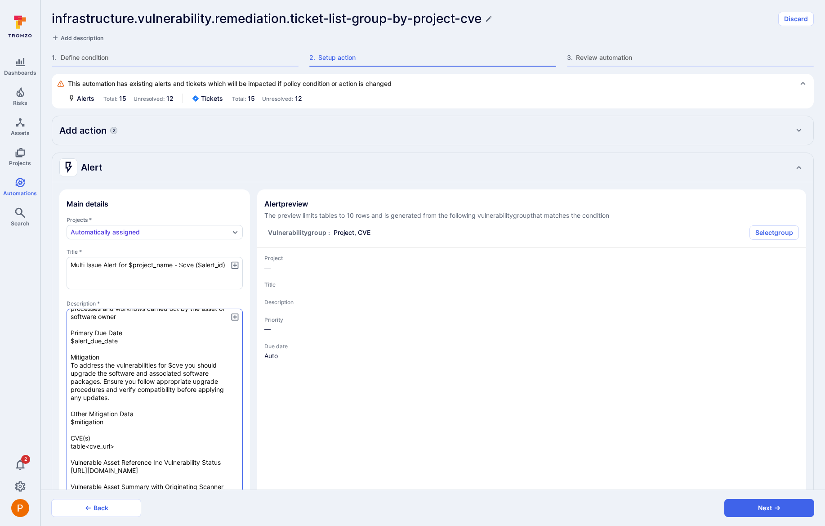
type textarea "x"
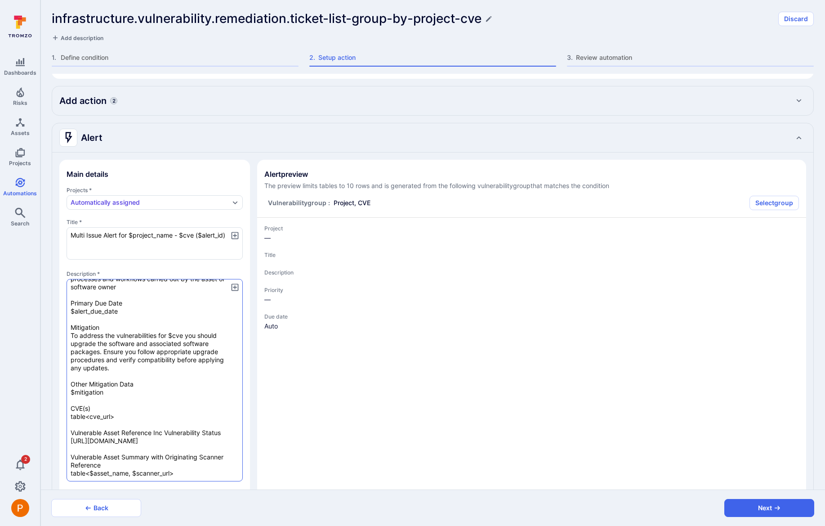
scroll to position [39, 0]
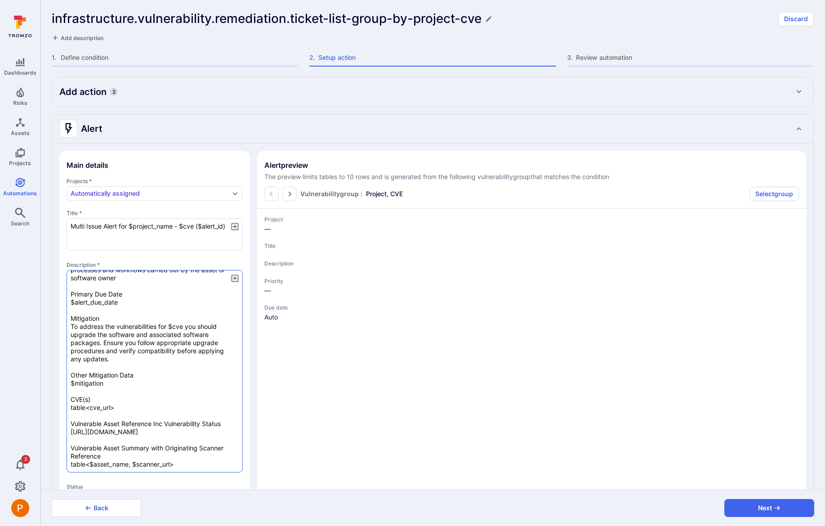
type textarea "x"
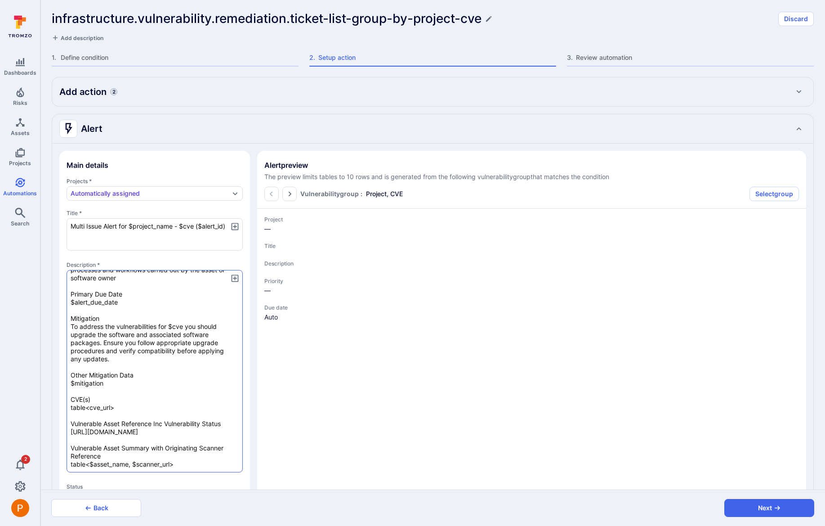
type textarea "x"
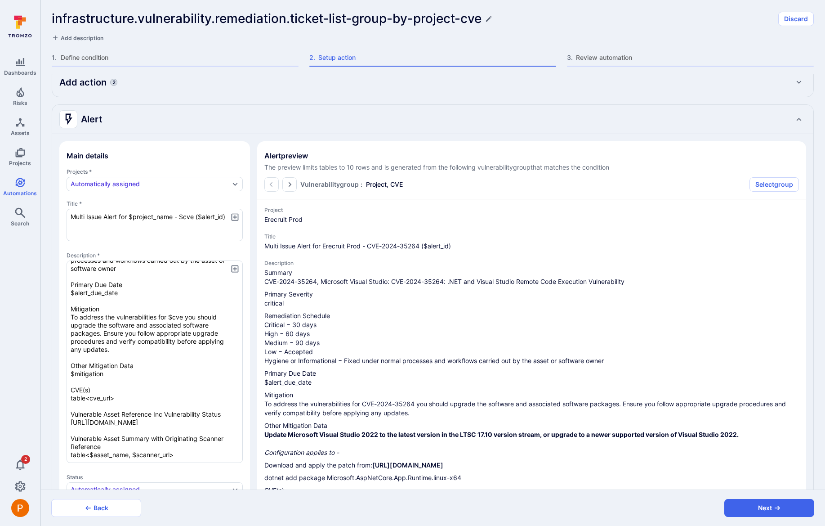
scroll to position [0, 0]
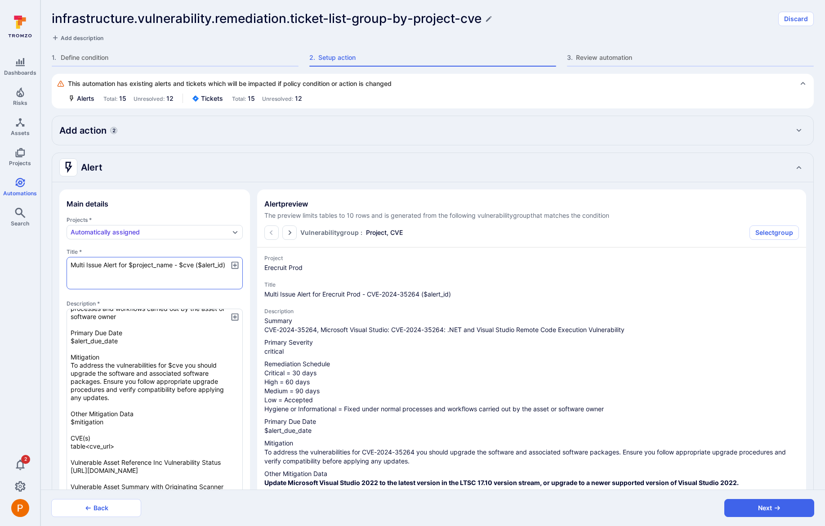
click at [94, 264] on textarea "Multi Issue Alert for $project_name - $cve ($alert_id)" at bounding box center [155, 273] width 176 height 32
type textarea "Multi A Alert for $project_name - $cve ($alert_id)"
type textarea "x"
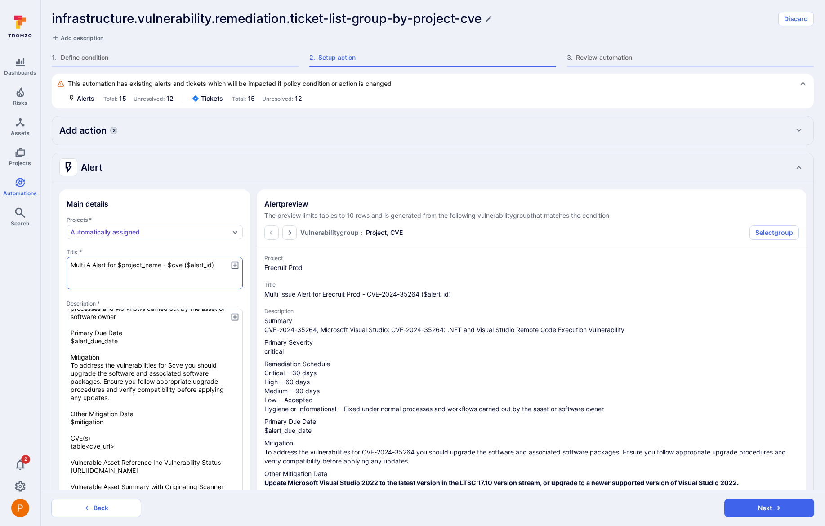
type textarea "Multi A Alert for $project_name - $cve ($alert_id)"
type textarea "x"
type textarea "Multi As Alert for $project_name - $cve ($alert_id)"
type textarea "x"
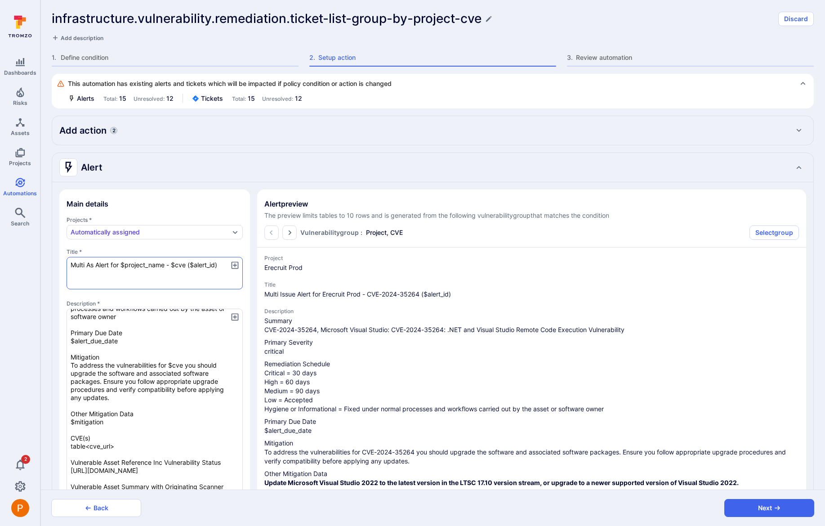
type textarea "x"
type textarea "Multi As Alert for $project_name - $cve ($alert_id)"
type textarea "x"
type textarea "Multi Ass Alert for $project_name - $cve ($alert_id)"
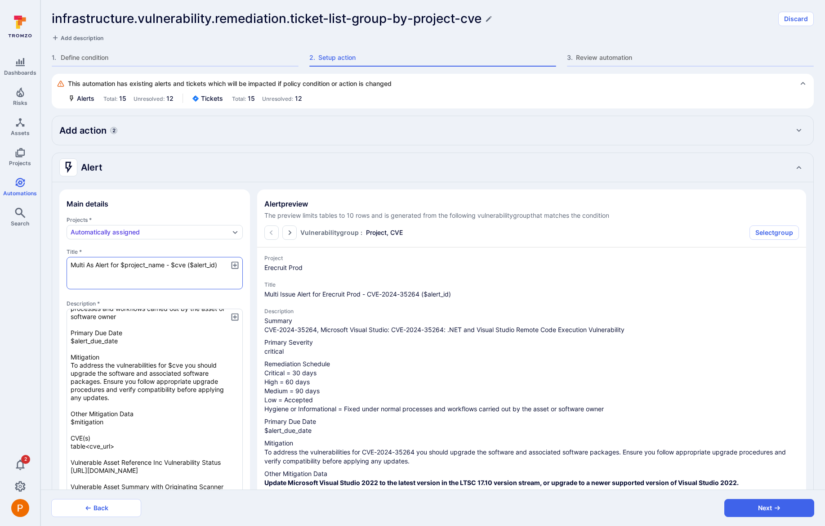
type textarea "x"
type textarea "Multi Ass Alert for $project_name - $cve ($alert_id)"
type textarea "x"
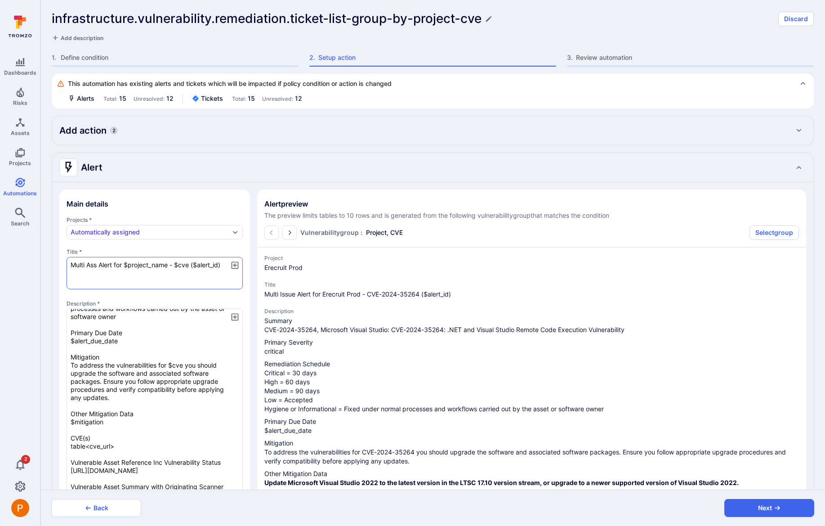
type textarea "Multi Asse Alert for $project_name - $cve ($alert_id)"
type textarea "x"
type textarea "Multi Asse Alert for $project_name - $cve ($alert_id)"
type textarea "x"
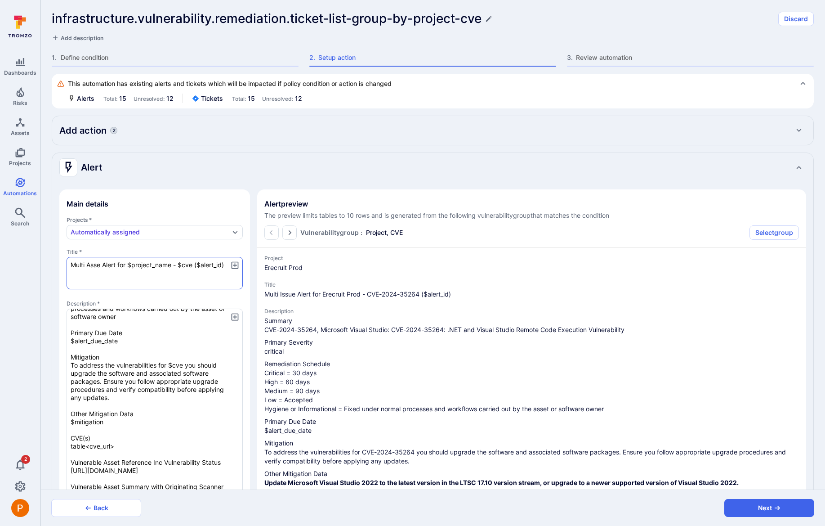
type textarea "x"
type textarea "Multi Asset Alert for $project_name - $cve ($alert_id)"
type textarea "x"
type textarea "Multi Asset Alert for $project_name - $cve ($alert_id)"
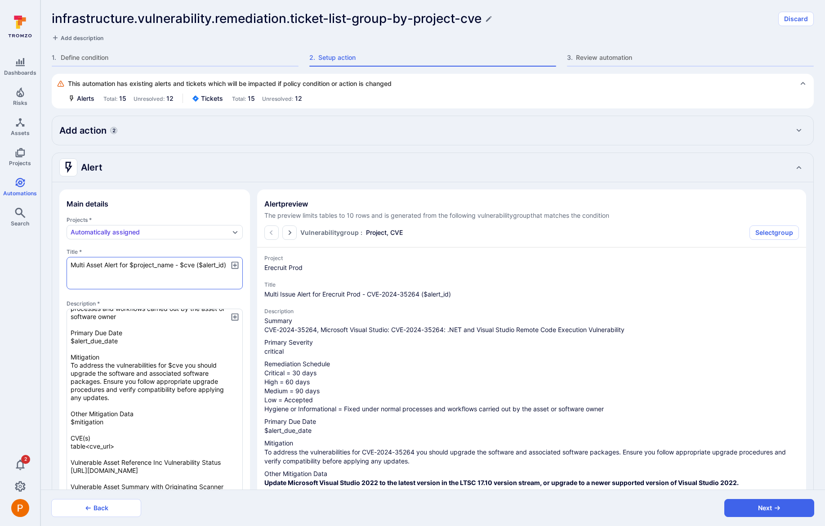
type textarea "x"
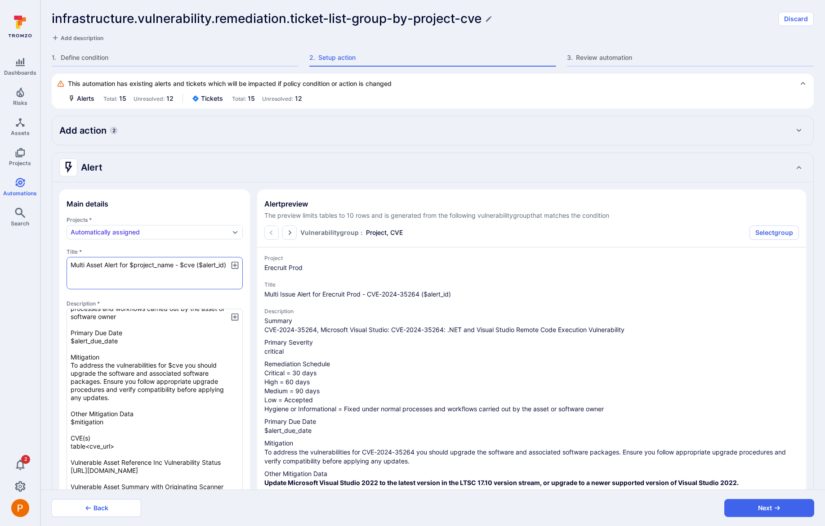
type textarea "x"
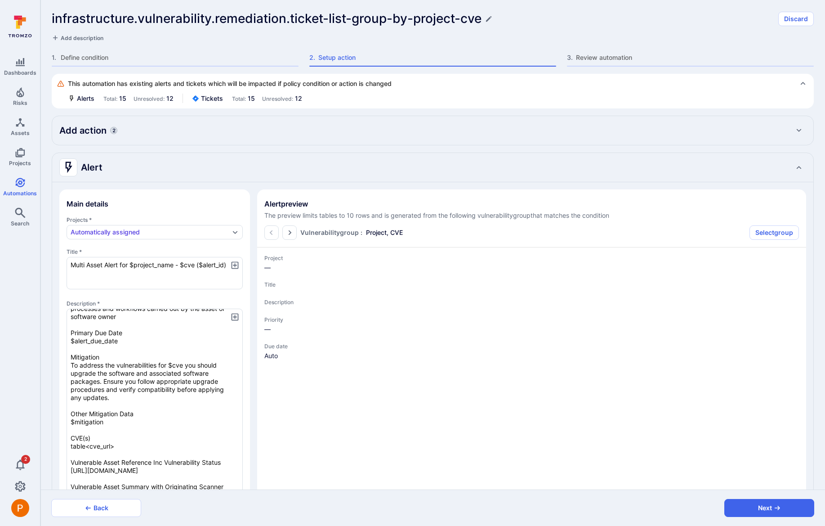
type textarea "x"
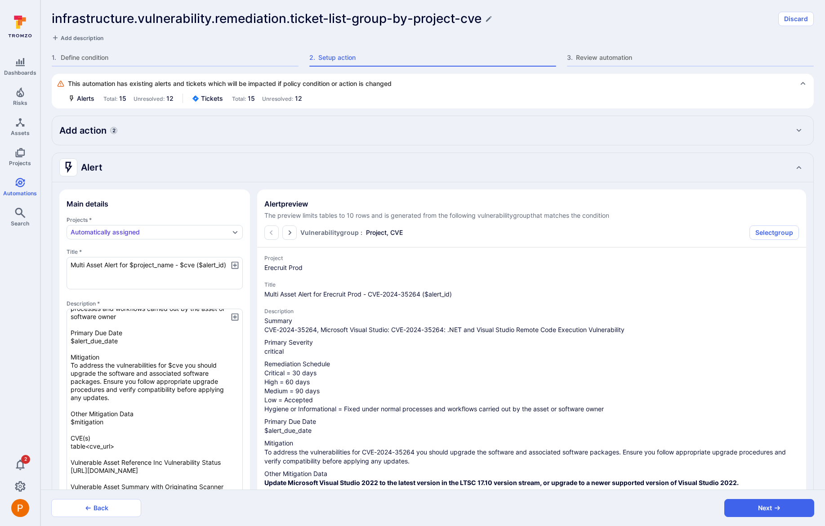
type textarea "Multi Asset Alert for $project_name - $cve ($alert_id)"
click at [789, 512] on button "Next" at bounding box center [770, 508] width 90 height 18
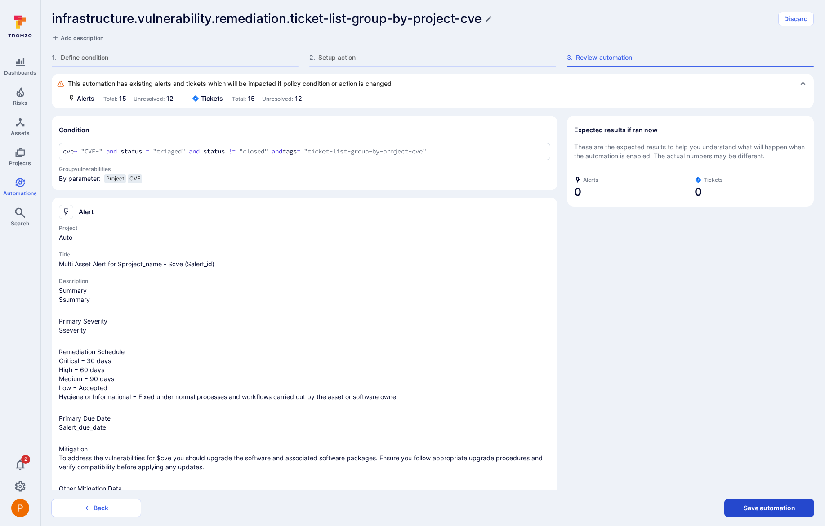
click at [788, 510] on button "Save automation" at bounding box center [770, 508] width 90 height 18
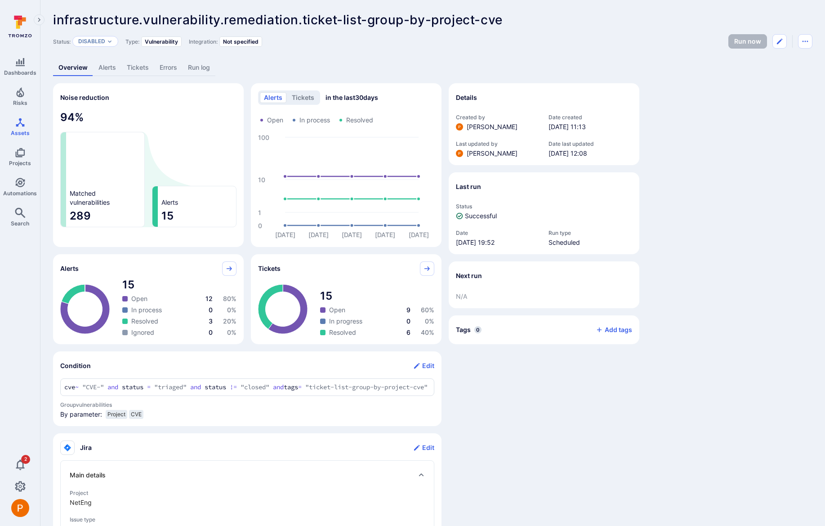
click at [30, 41] on link "Assets" at bounding box center [18, 41] width 22 height 19
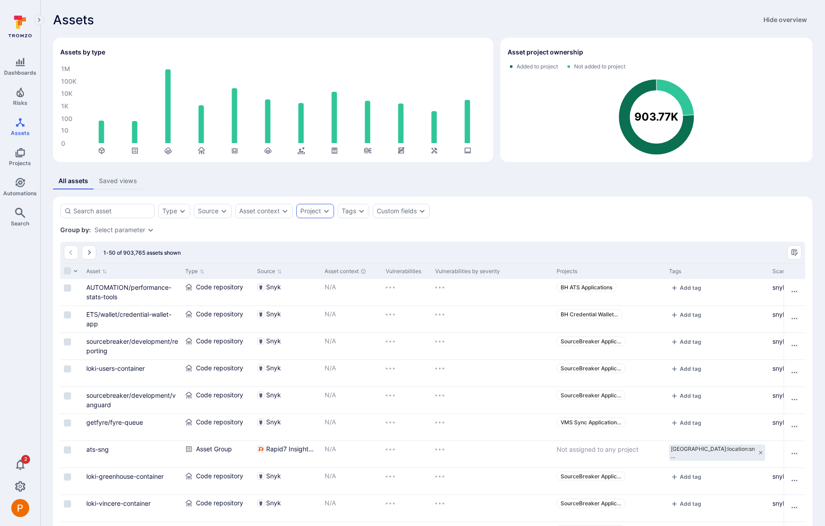
click at [316, 214] on div "Project" at bounding box center [310, 210] width 21 height 7
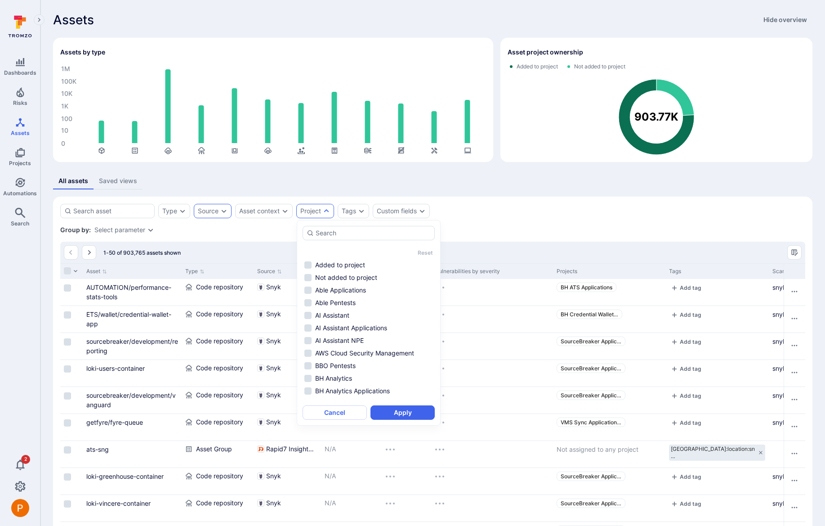
click at [226, 213] on icon "Expand dropdown" at bounding box center [223, 210] width 7 height 7
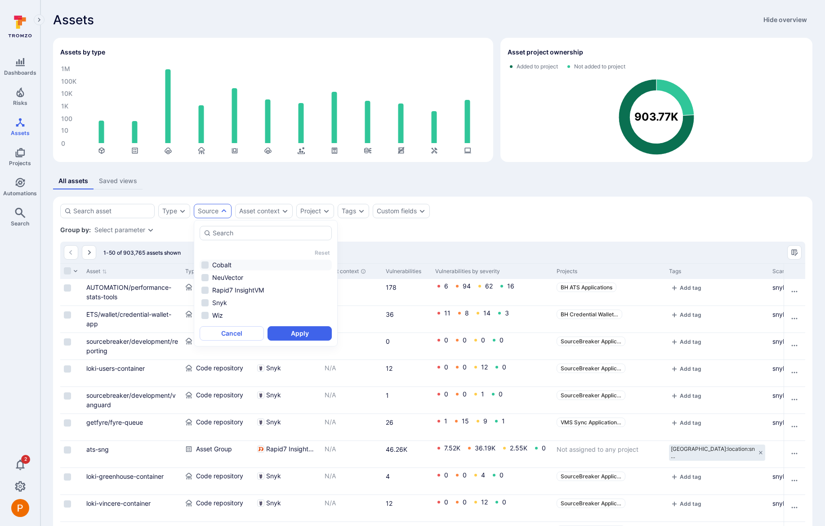
click at [205, 264] on li "Cobalt" at bounding box center [266, 265] width 132 height 11
click at [287, 332] on button "Apply" at bounding box center [300, 333] width 64 height 14
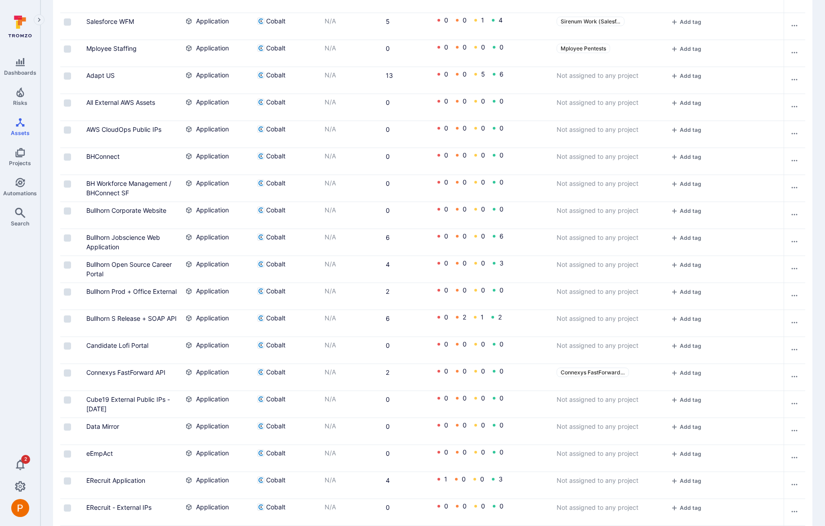
scroll to position [1140, 0]
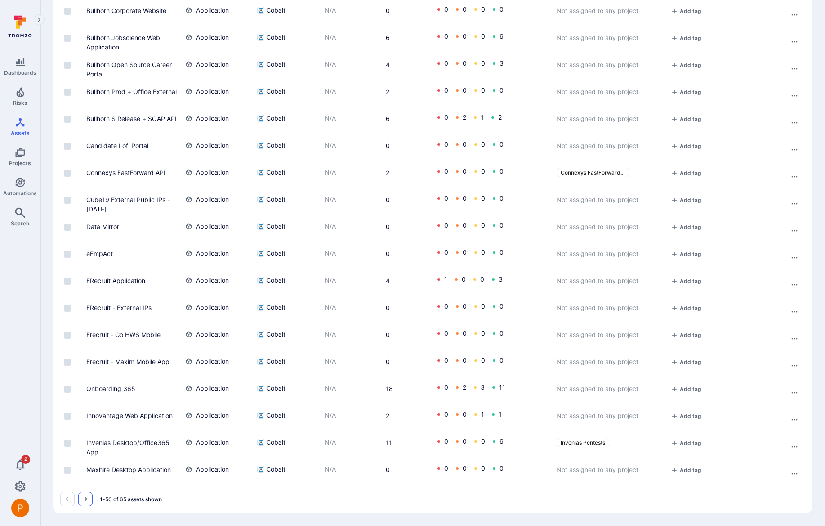
click at [90, 496] on button "Go to the next page" at bounding box center [85, 499] width 14 height 14
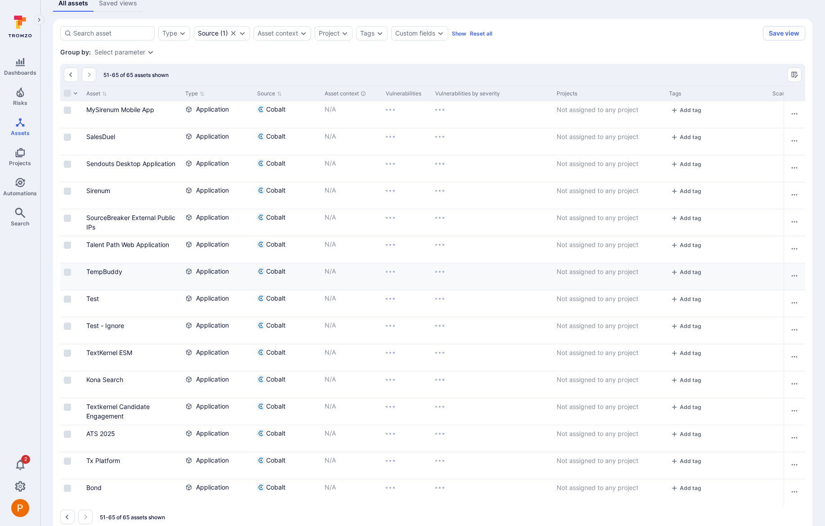
scroll to position [176, 0]
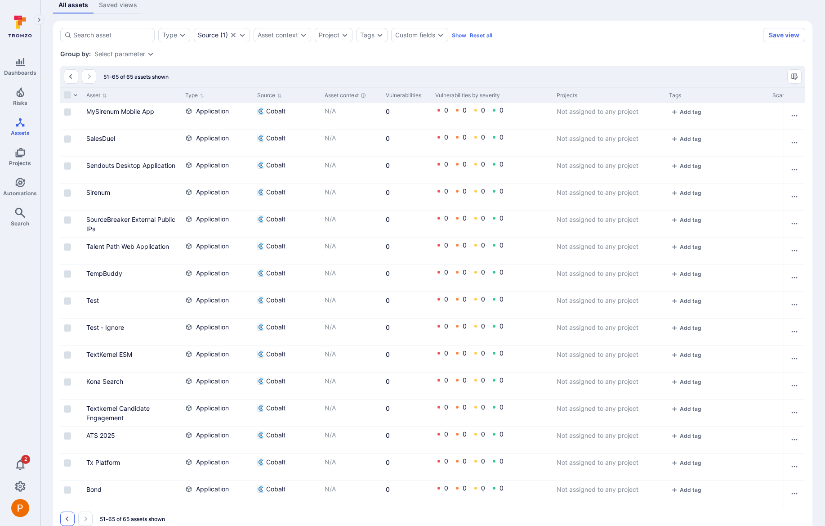
click at [69, 517] on icon "Go to the previous page" at bounding box center [67, 518] width 7 height 7
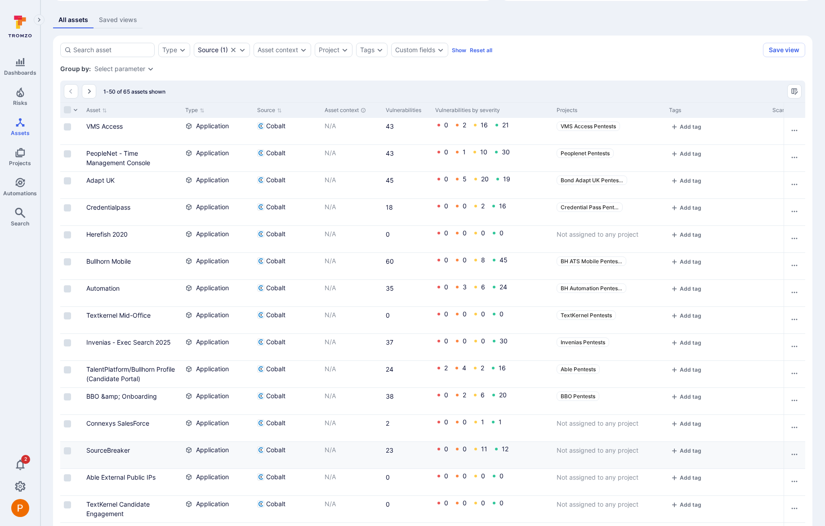
scroll to position [173, 0]
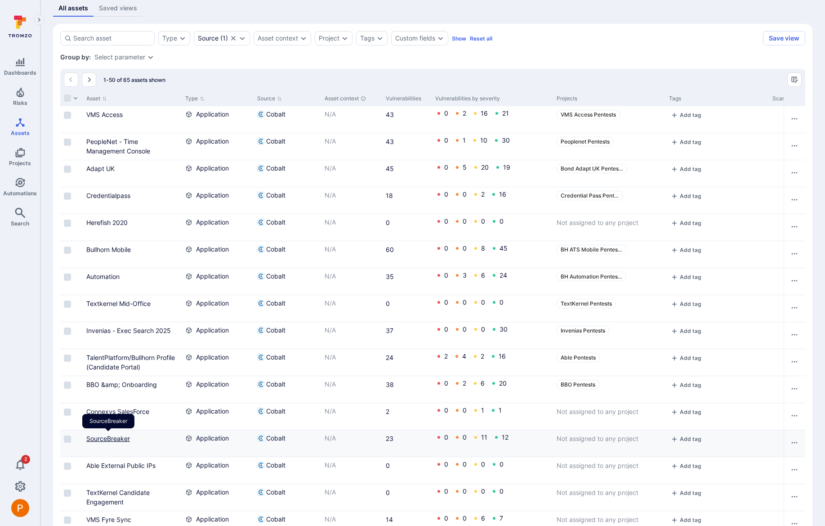
click at [113, 440] on link "SourceBreaker" at bounding box center [108, 438] width 44 height 8
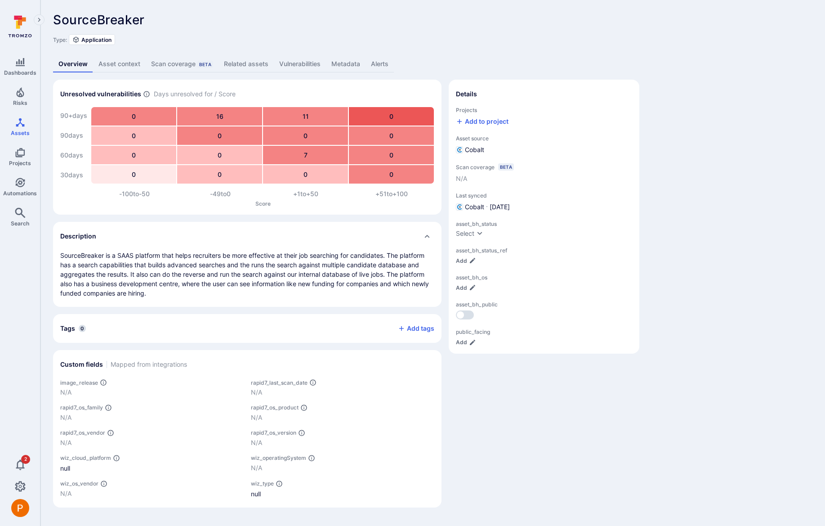
click at [303, 67] on link "Vulnerabilities" at bounding box center [300, 64] width 52 height 17
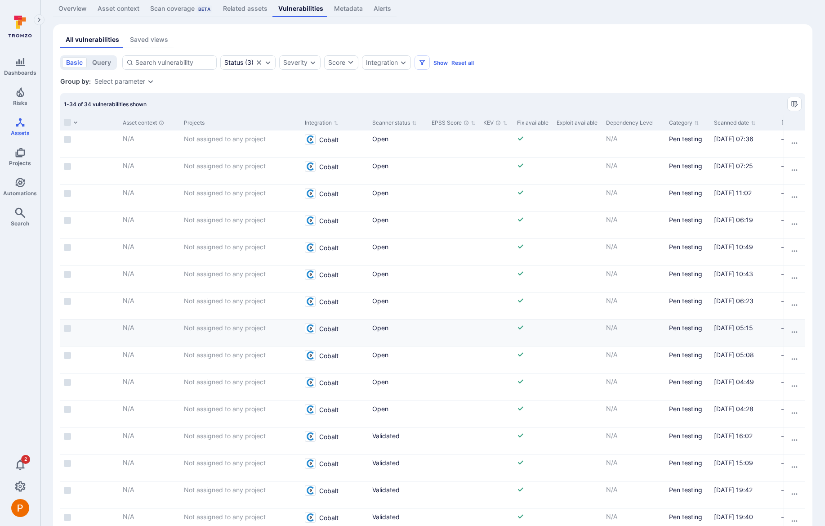
scroll to position [0, 389]
click at [739, 122] on button "Scanned date" at bounding box center [733, 122] width 42 height 7
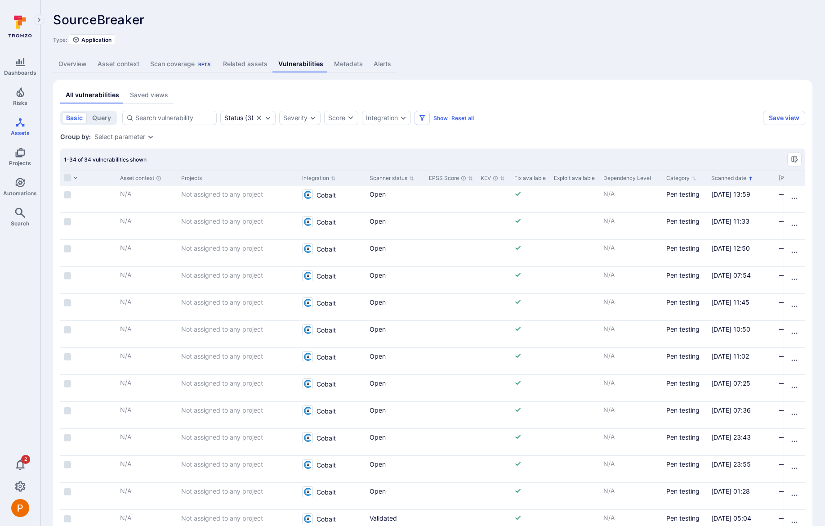
click at [739, 177] on button "Scanned date" at bounding box center [733, 178] width 42 height 7
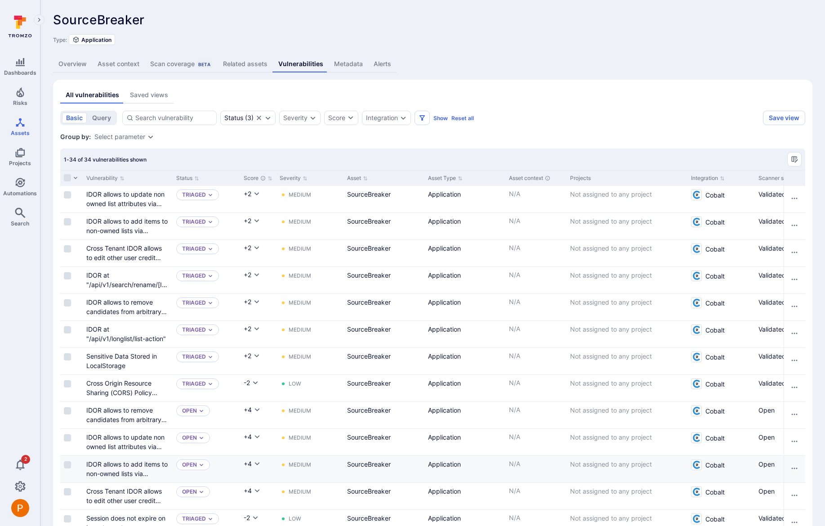
scroll to position [274, 0]
